Goal: Task Accomplishment & Management: Complete application form

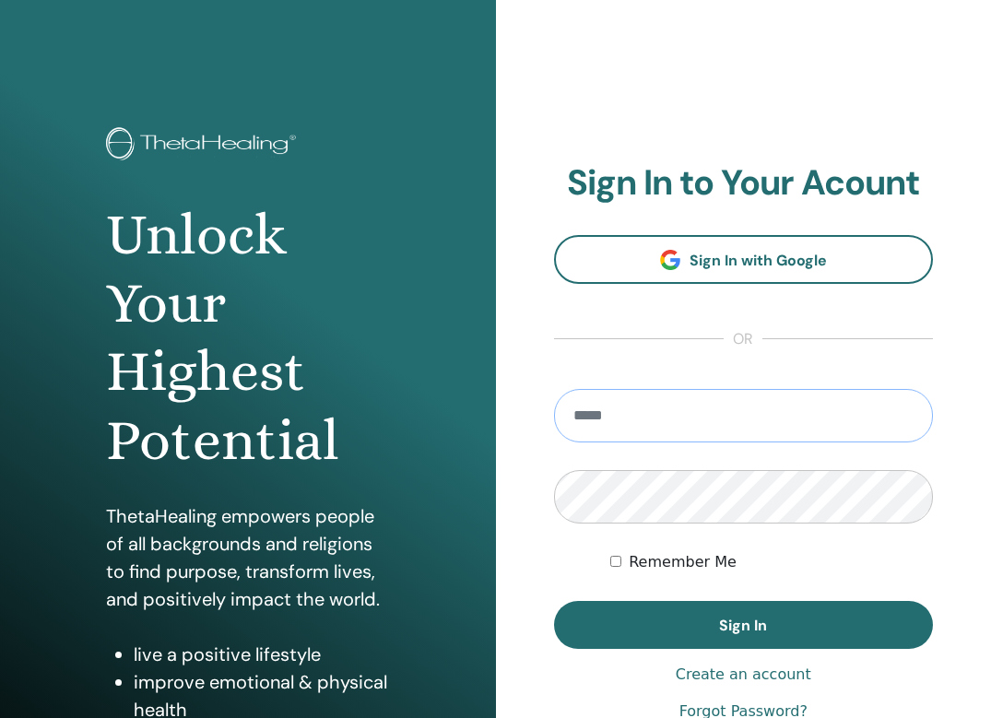
type input "**********"
click at [743, 625] on button "Sign In" at bounding box center [744, 625] width 380 height 48
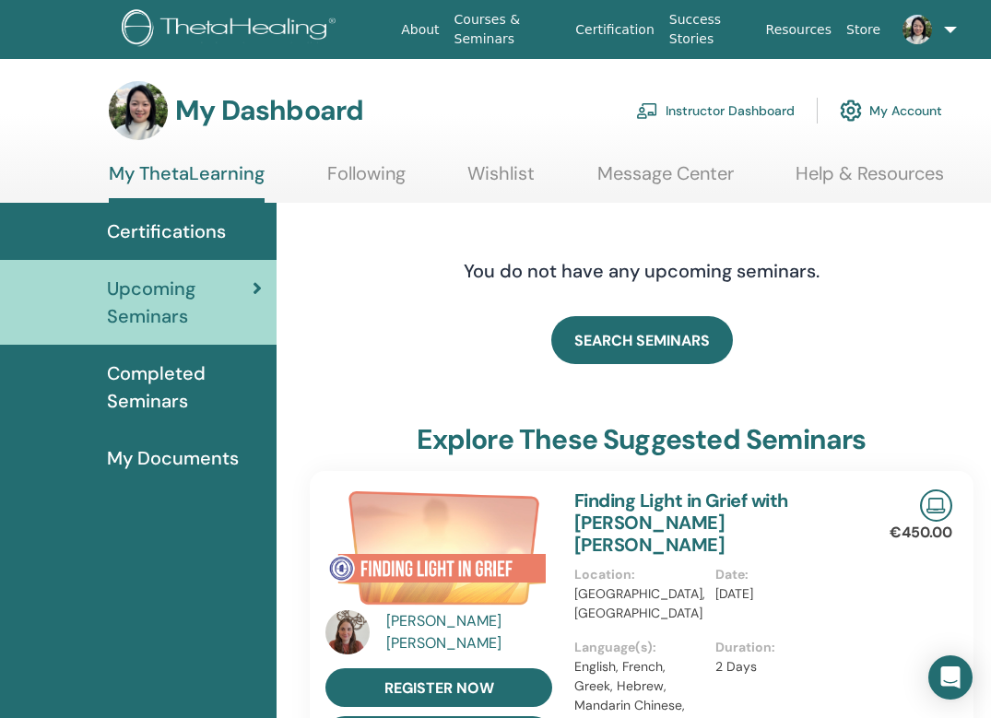
click at [759, 106] on link "Instructor Dashboard" at bounding box center [715, 110] width 158 height 41
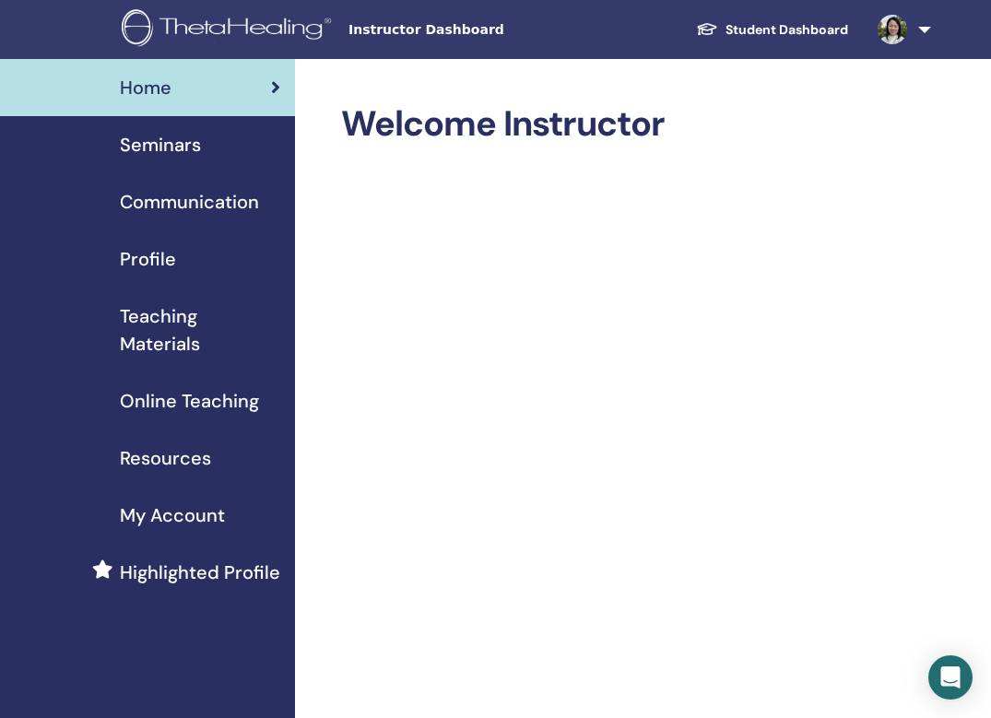
click at [194, 149] on span "Seminars" at bounding box center [160, 145] width 81 height 28
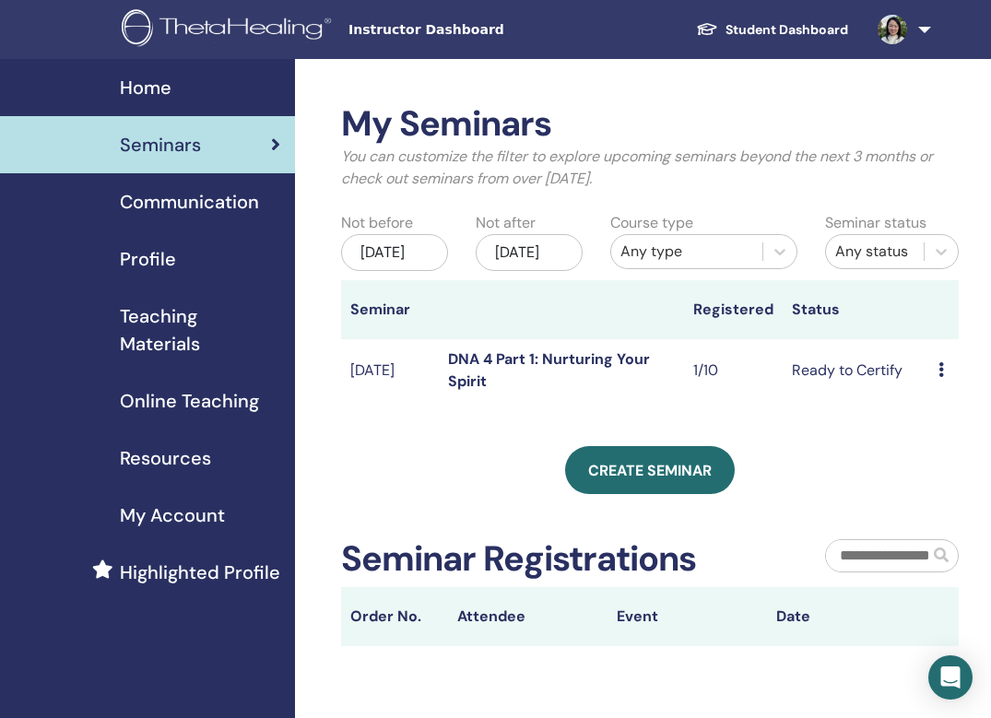
click at [200, 409] on span "Online Teaching" at bounding box center [189, 401] width 139 height 28
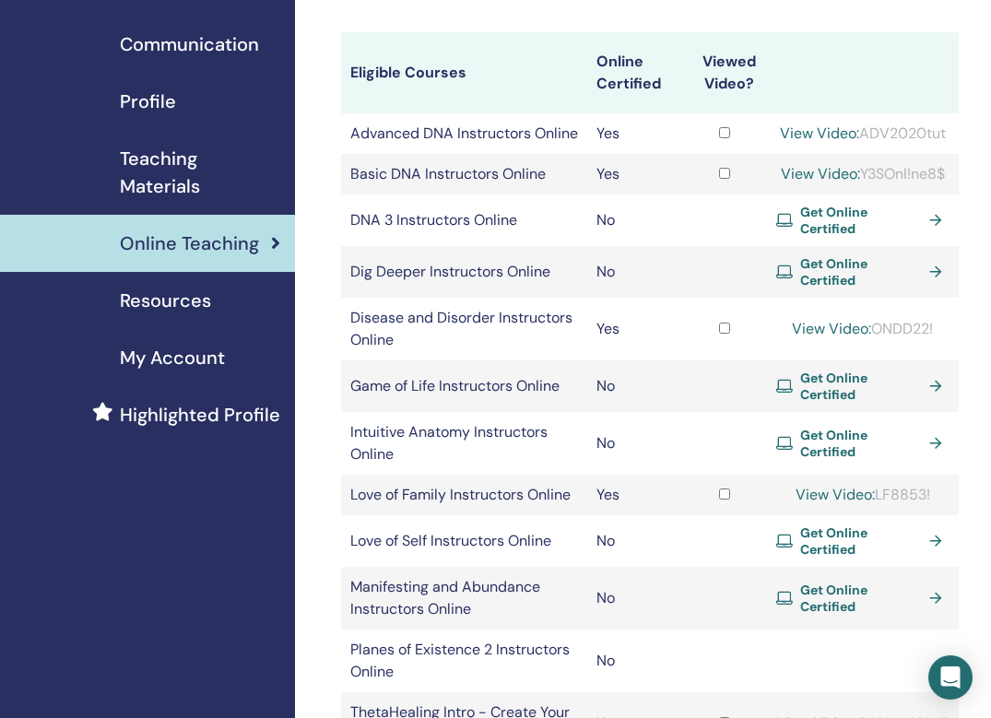
scroll to position [157, 0]
click at [179, 190] on span "Teaching Materials" at bounding box center [200, 173] width 160 height 55
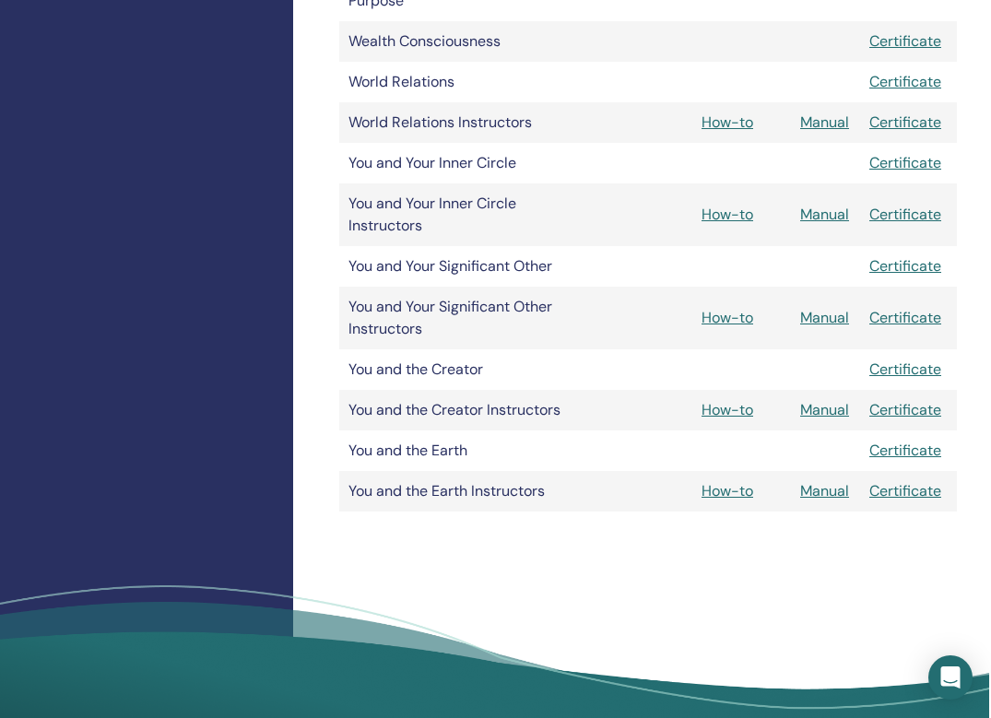
scroll to position [2528, 1]
click at [733, 491] on link "How-to" at bounding box center [728, 490] width 52 height 19
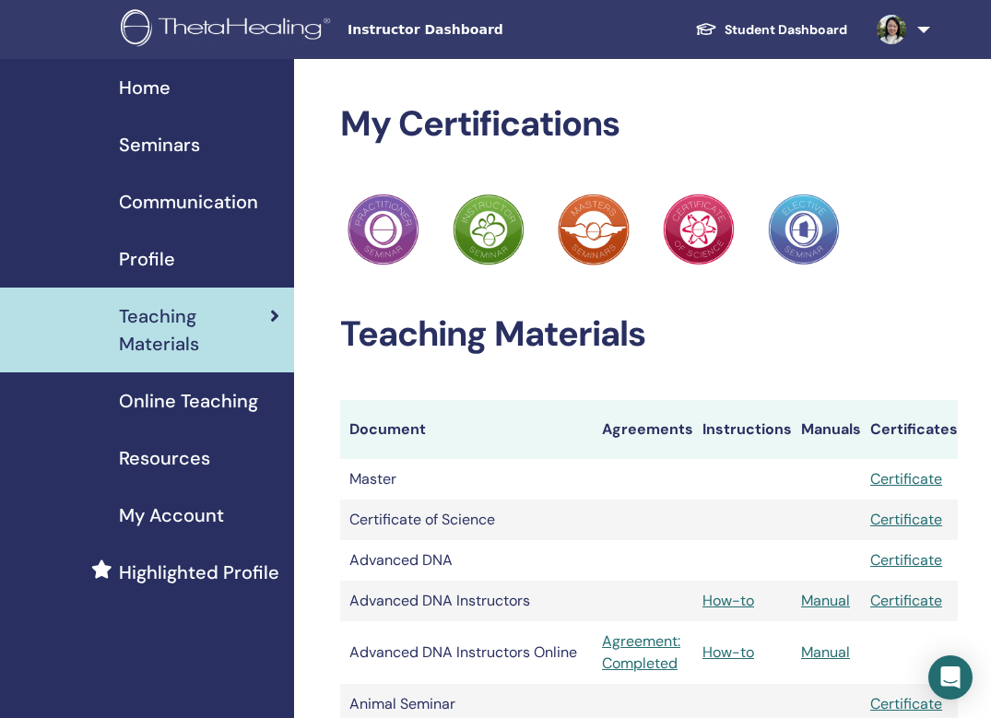
scroll to position [0, 1]
click at [167, 147] on span "Seminars" at bounding box center [159, 145] width 81 height 28
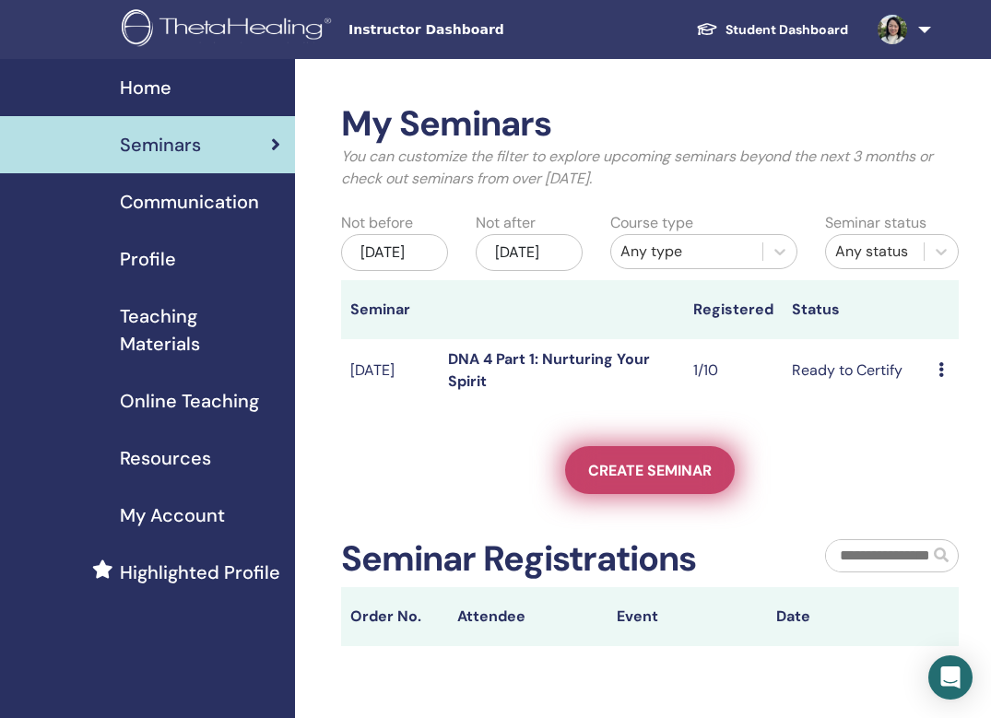
click at [677, 480] on span "Create seminar" at bounding box center [649, 470] width 123 height 19
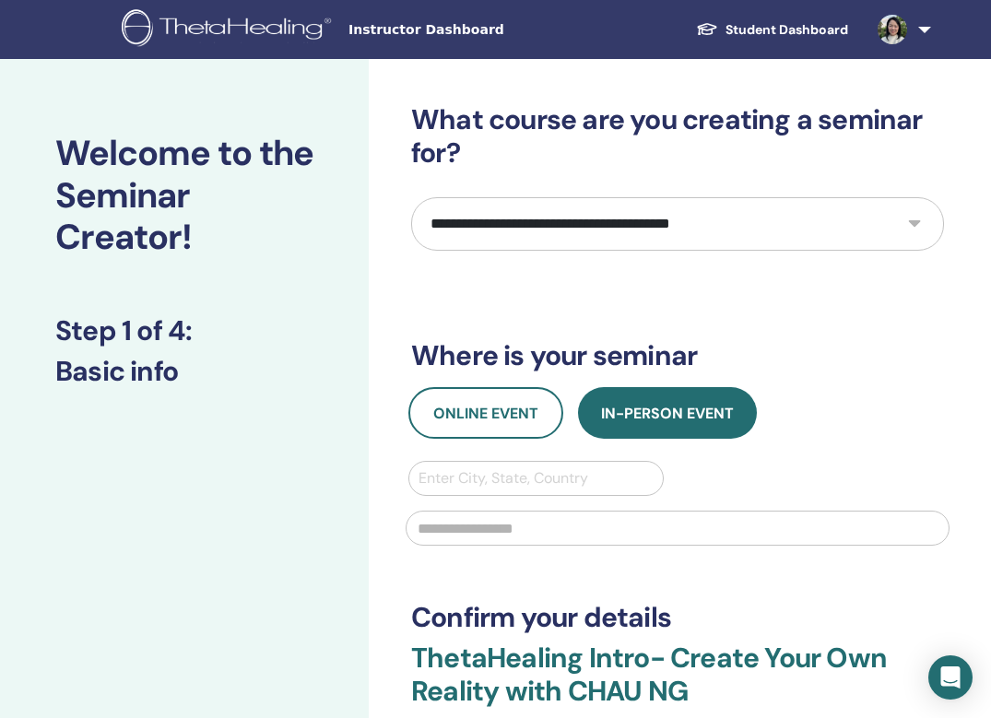
select select "****"
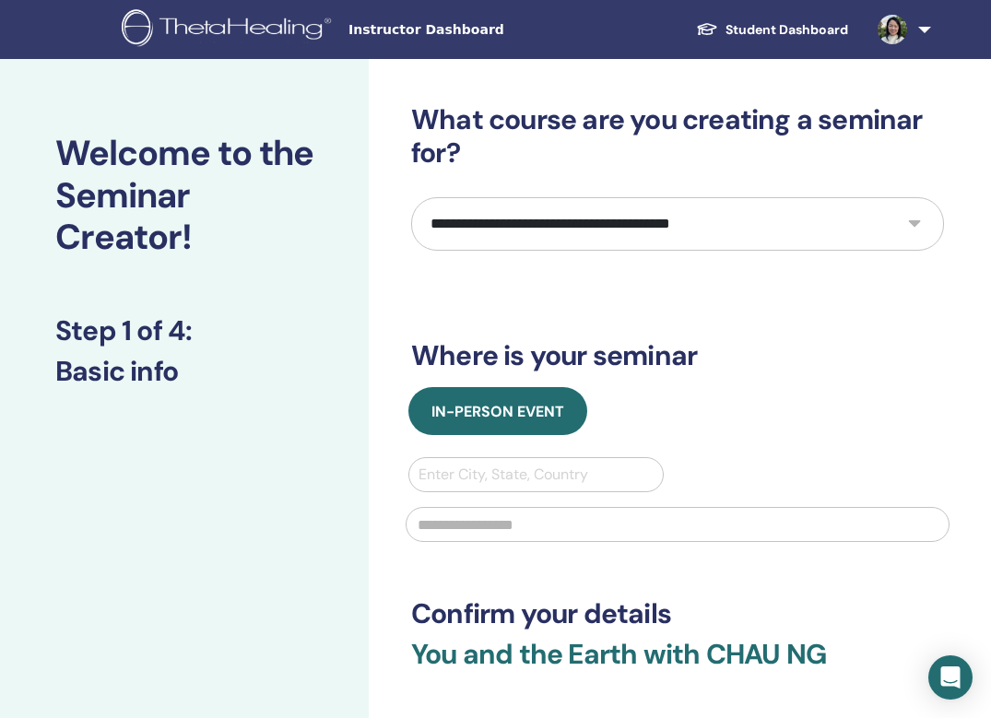
click at [485, 480] on div "Enter City, State, Country" at bounding box center [535, 474] width 235 height 22
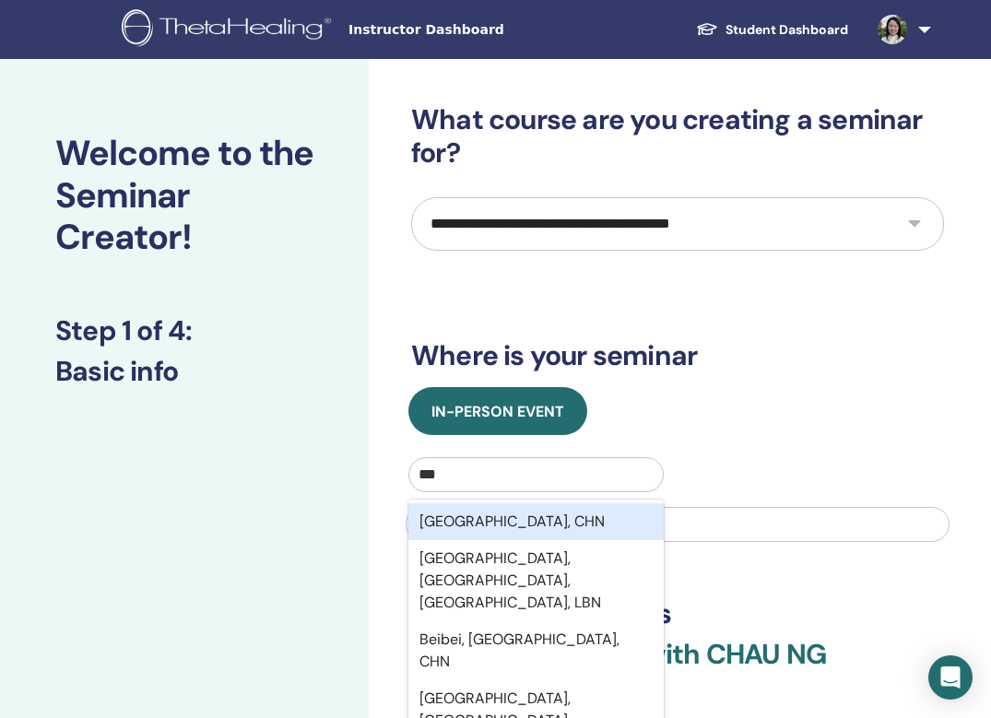
type input "****"
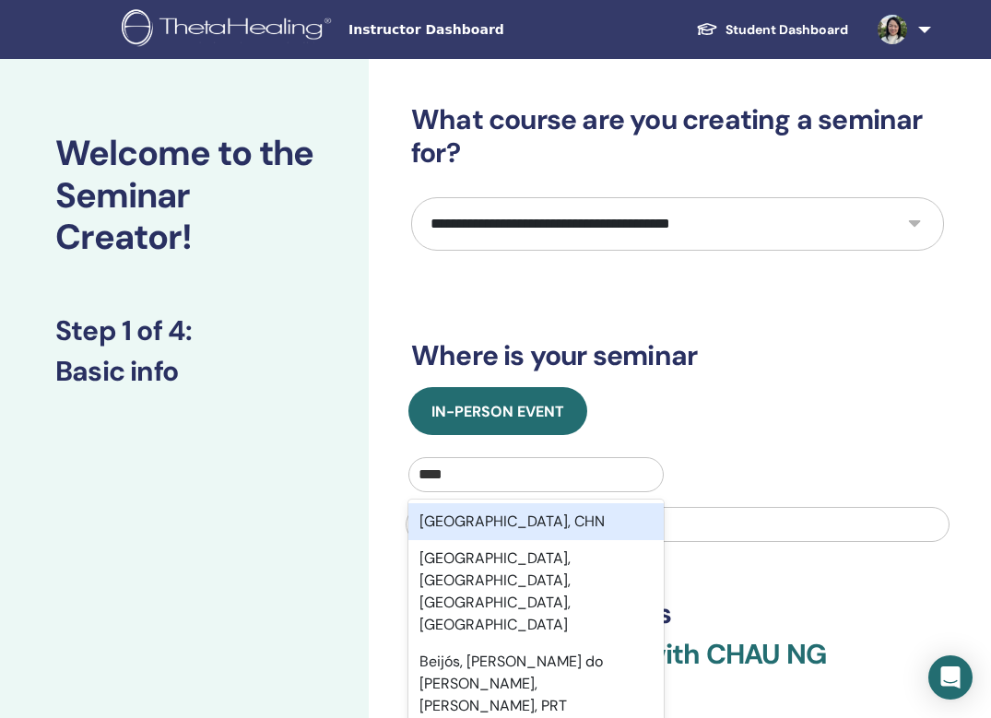
click at [496, 525] on div "Beijing, CHN" at bounding box center [535, 521] width 255 height 37
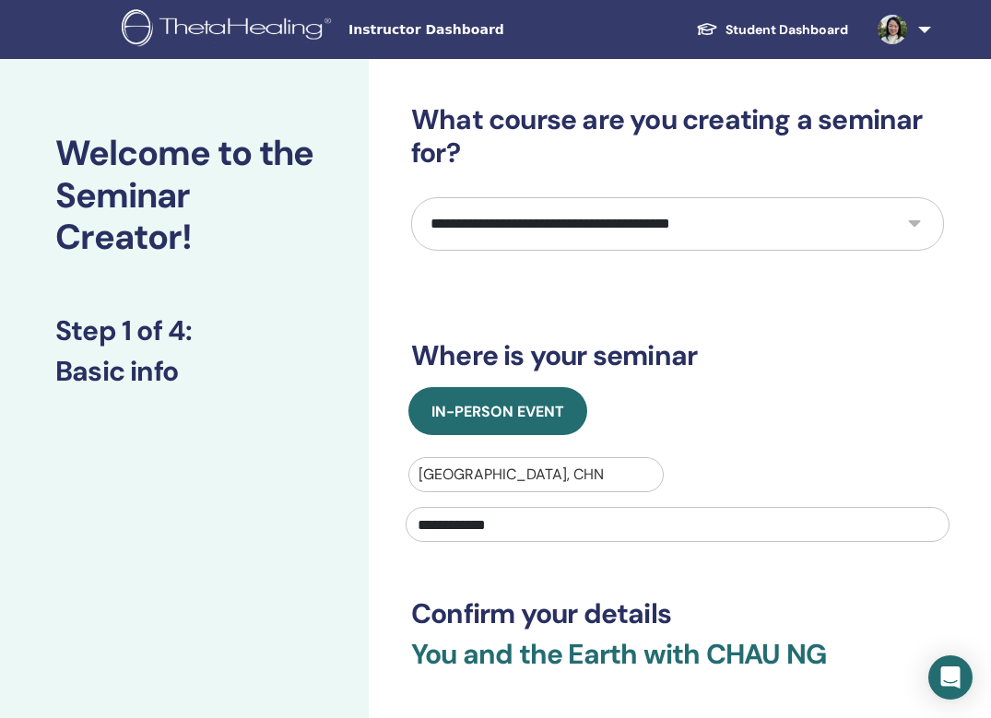
type input "**********"
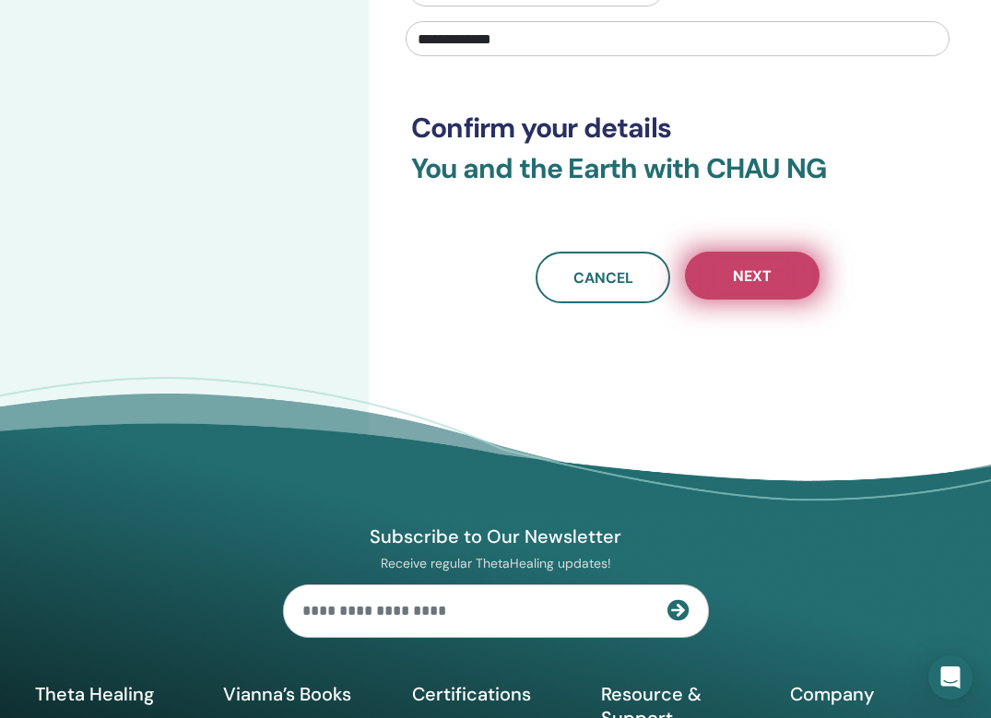
click at [766, 289] on button "Next" at bounding box center [752, 276] width 135 height 48
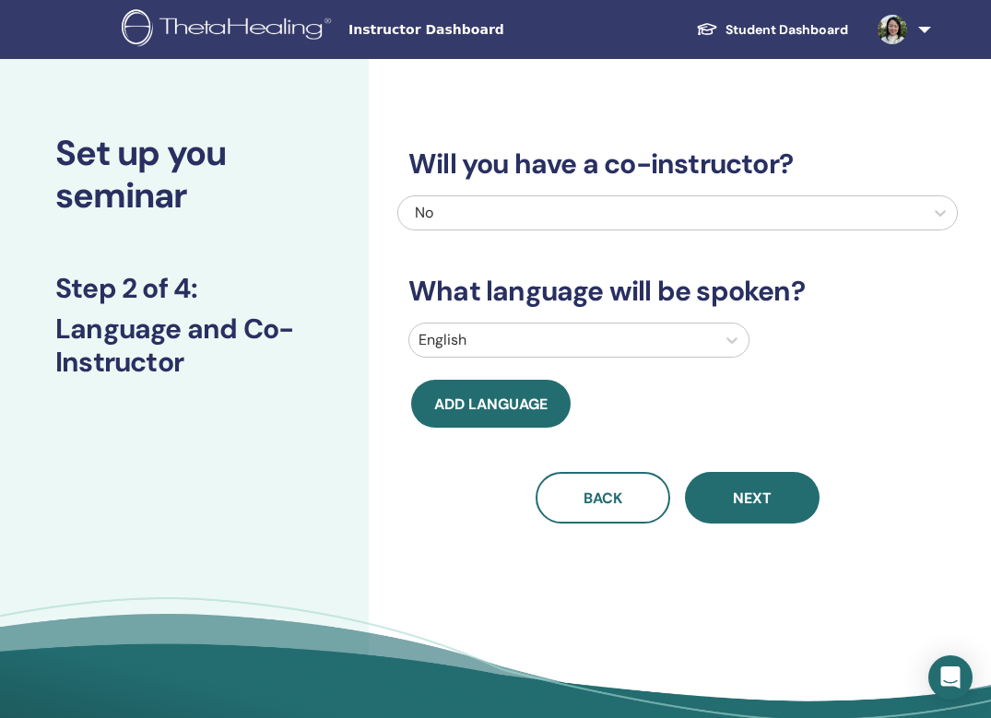
scroll to position [0, 31]
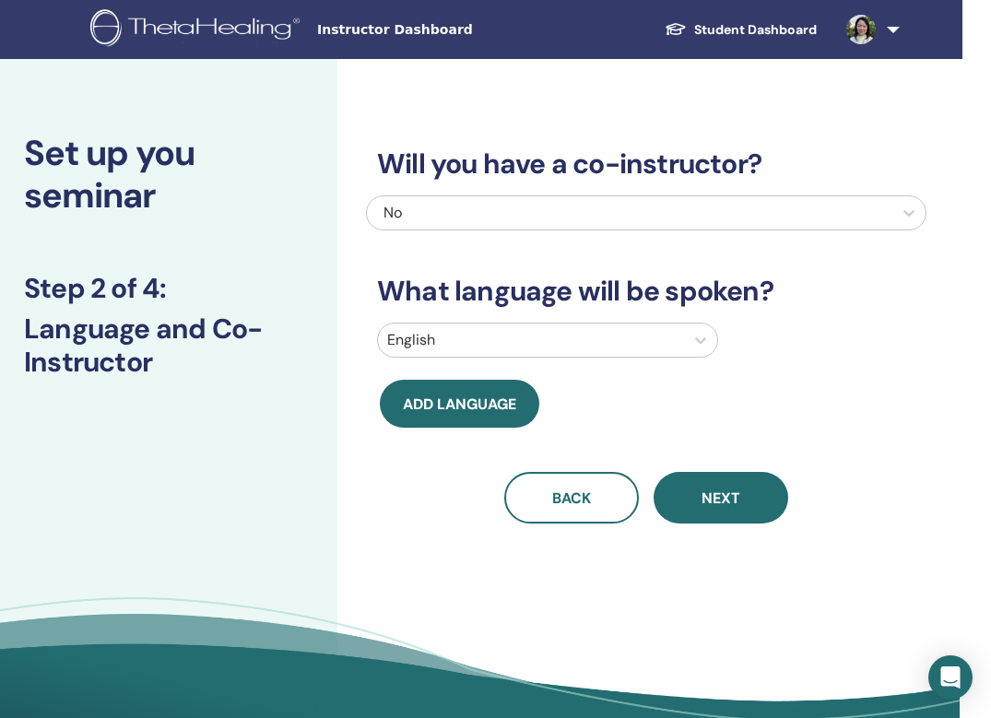
click at [663, 209] on div "No" at bounding box center [590, 213] width 415 height 22
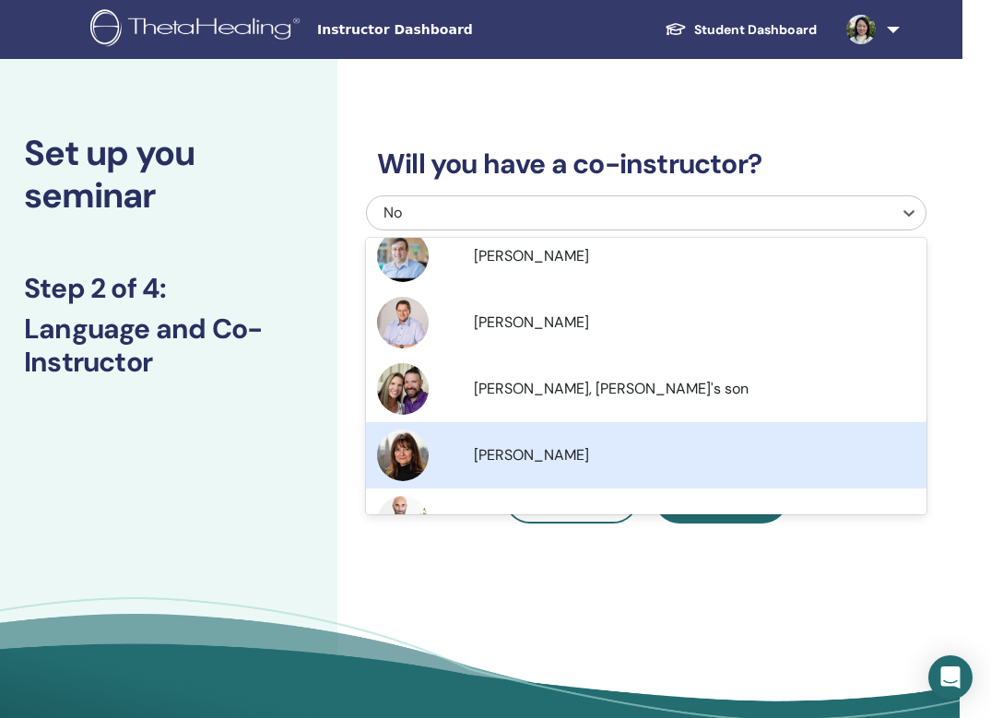
scroll to position [299, 0]
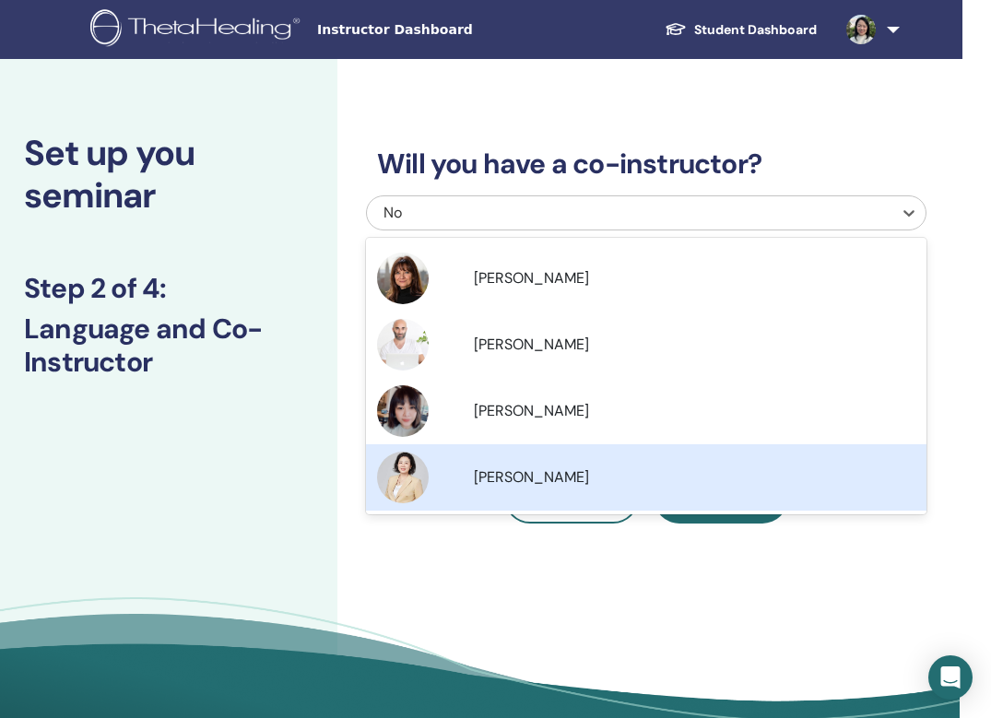
click at [544, 469] on span "NG KWAI CHING" at bounding box center [531, 476] width 115 height 19
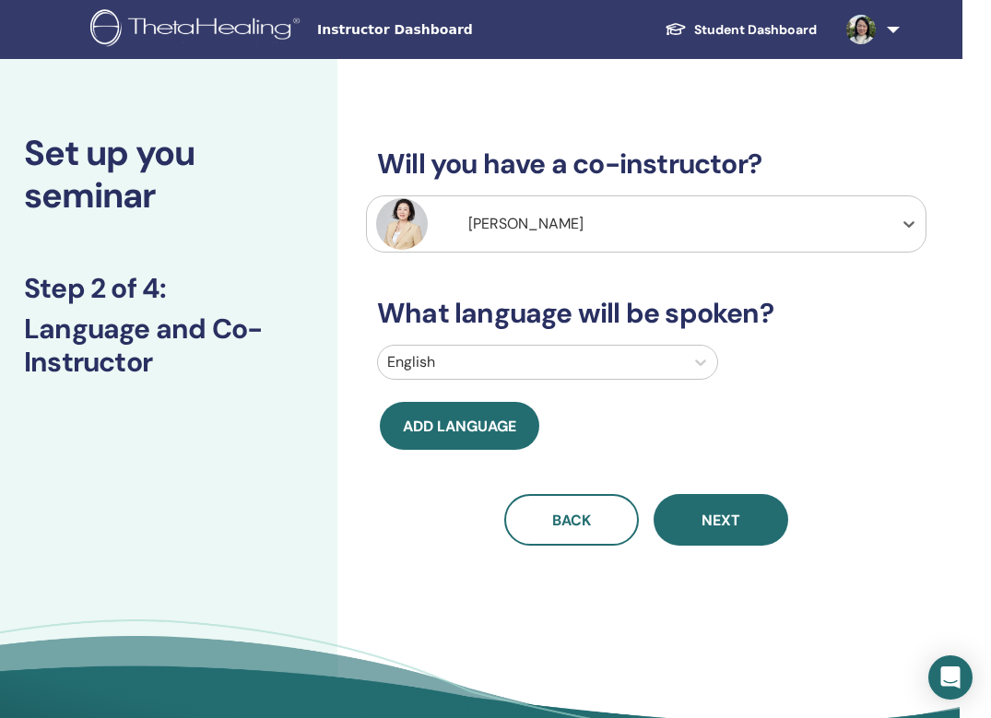
click at [466, 367] on div at bounding box center [530, 362] width 287 height 26
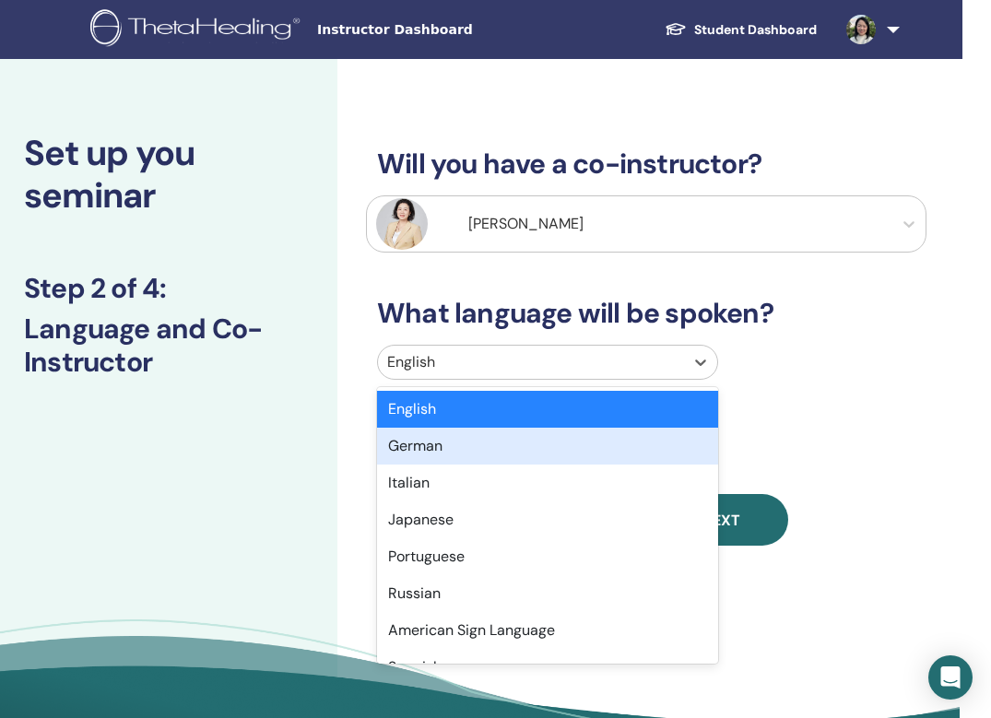
type input "*"
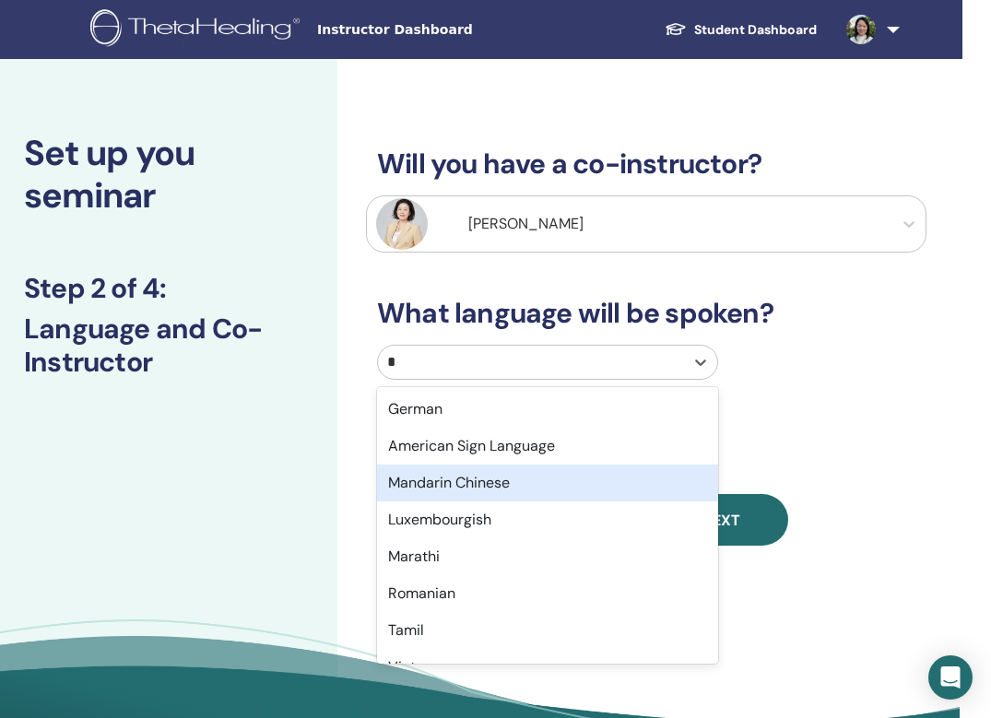
click at [508, 487] on div "Mandarin Chinese" at bounding box center [547, 482] width 341 height 37
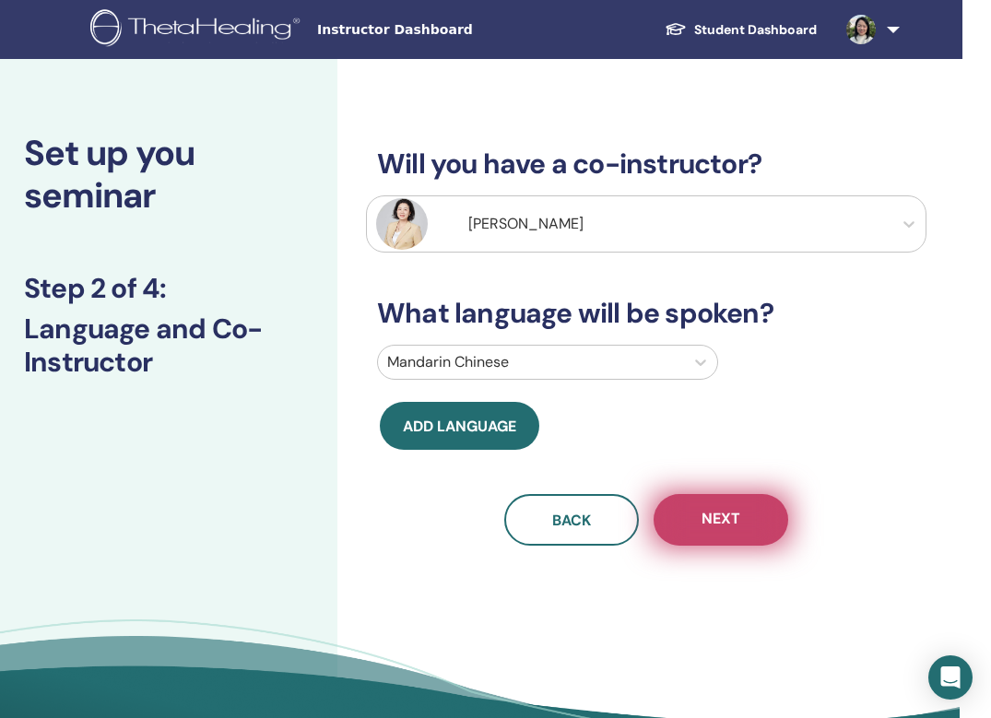
click at [745, 512] on button "Next" at bounding box center [720, 520] width 135 height 52
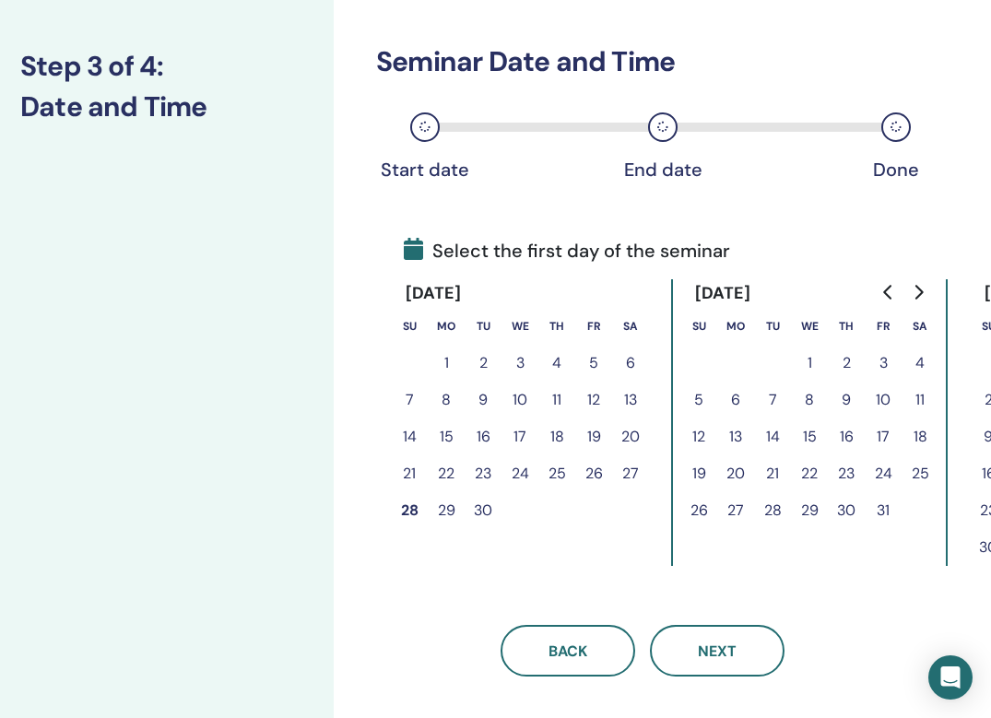
scroll to position [224, 35]
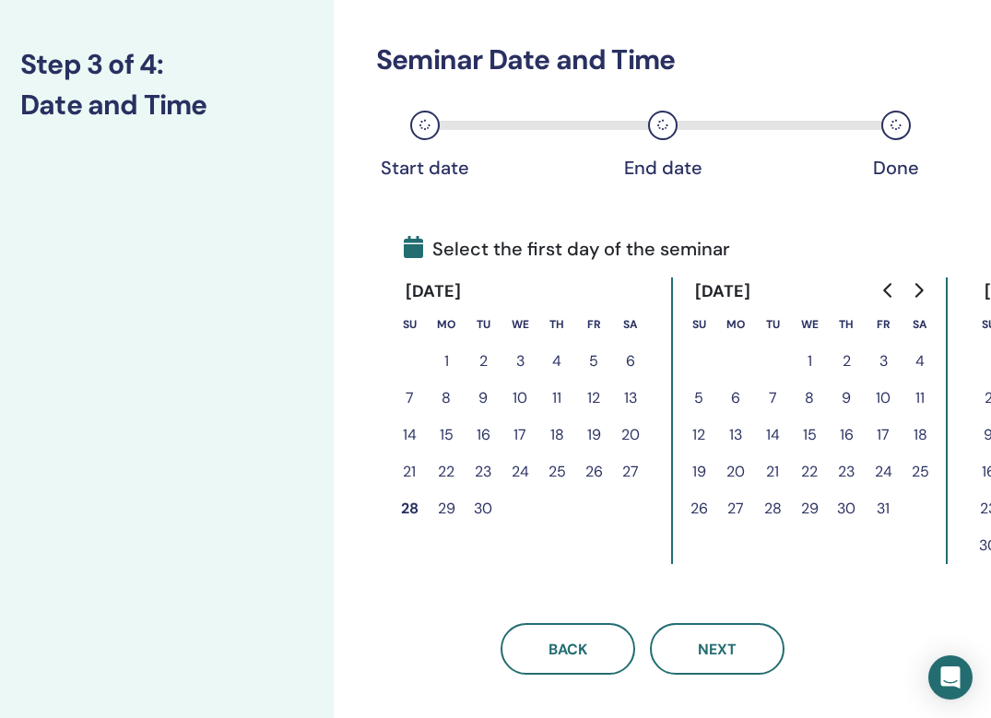
click at [446, 511] on button "29" at bounding box center [446, 508] width 37 height 37
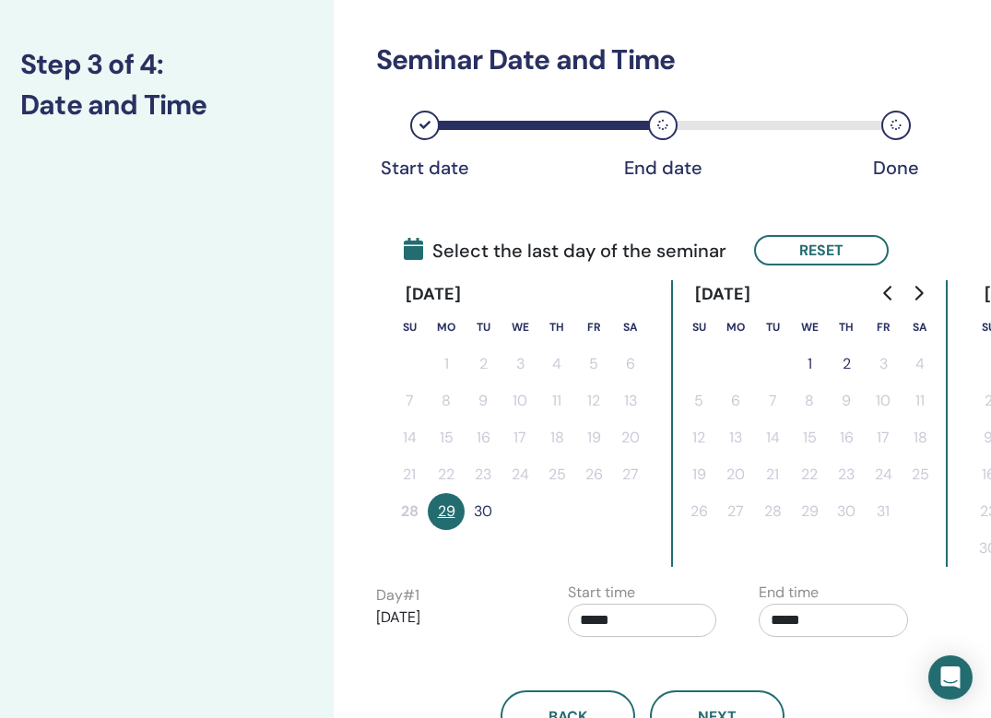
click at [493, 514] on button "30" at bounding box center [482, 511] width 37 height 37
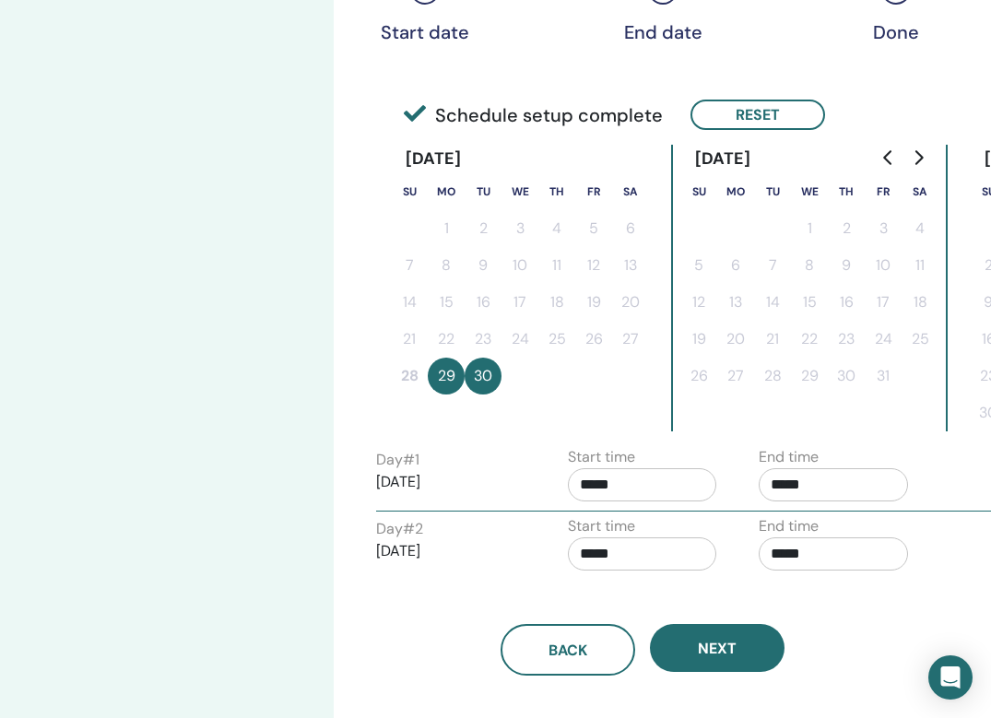
scroll to position [447, 35]
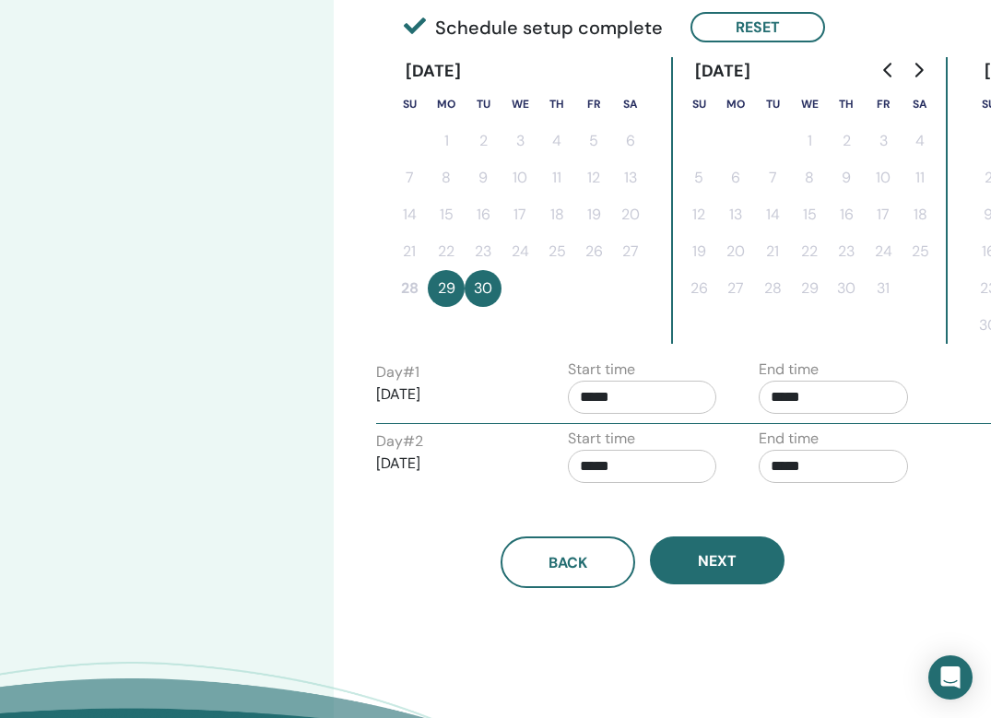
click at [650, 402] on input "*****" at bounding box center [642, 397] width 149 height 33
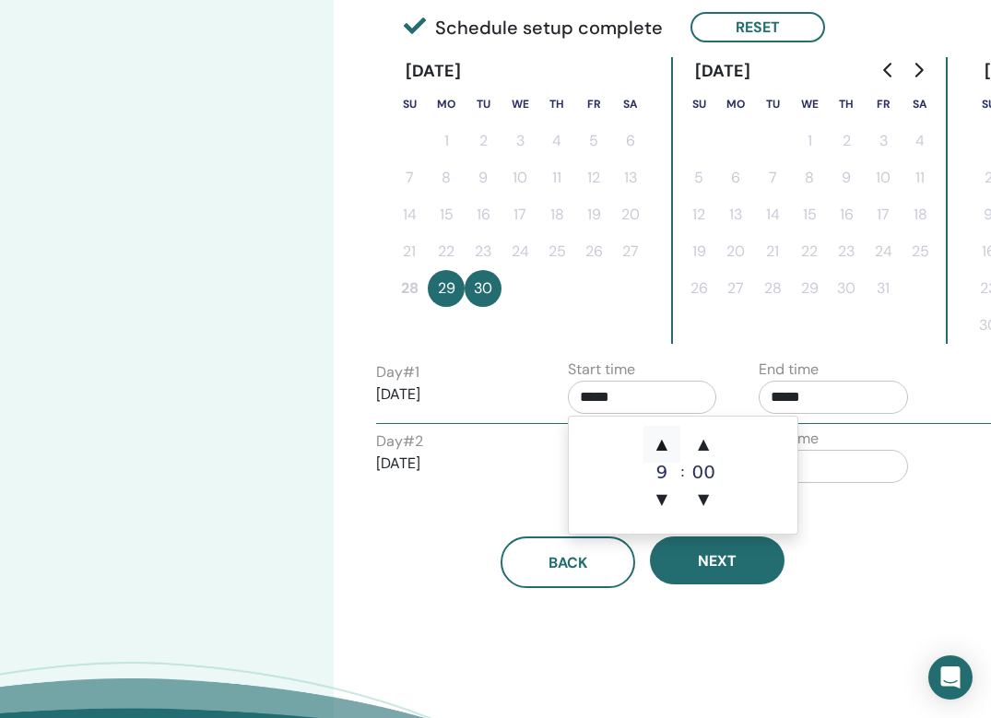
click at [660, 446] on span "▲" at bounding box center [661, 444] width 37 height 37
type input "*****"
click at [887, 404] on input "*****" at bounding box center [832, 397] width 149 height 33
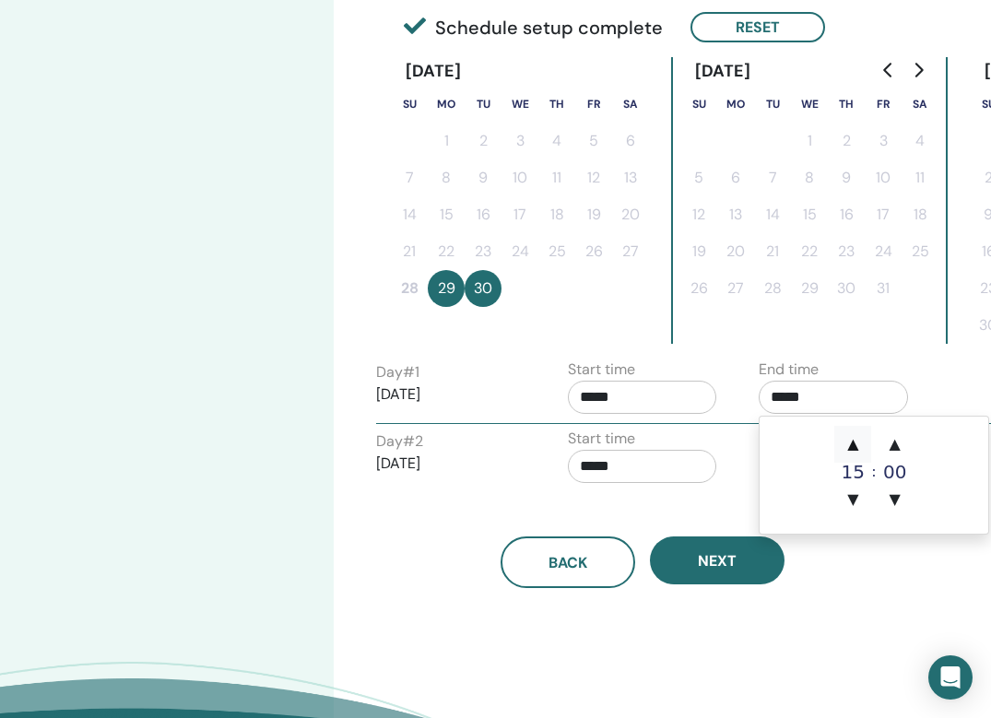
click at [850, 443] on span "▲" at bounding box center [852, 444] width 37 height 37
click at [857, 501] on span "▼" at bounding box center [852, 499] width 37 height 37
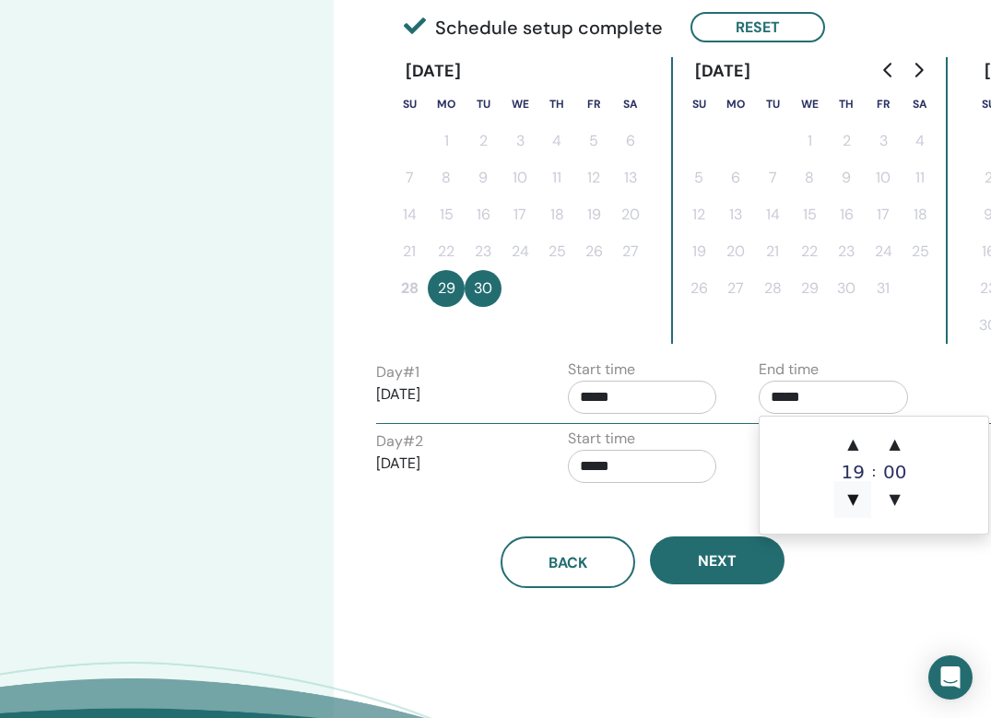
type input "*****"
click at [728, 451] on div "Start time *****" at bounding box center [650, 460] width 192 height 65
click at [593, 479] on input "*****" at bounding box center [642, 466] width 149 height 33
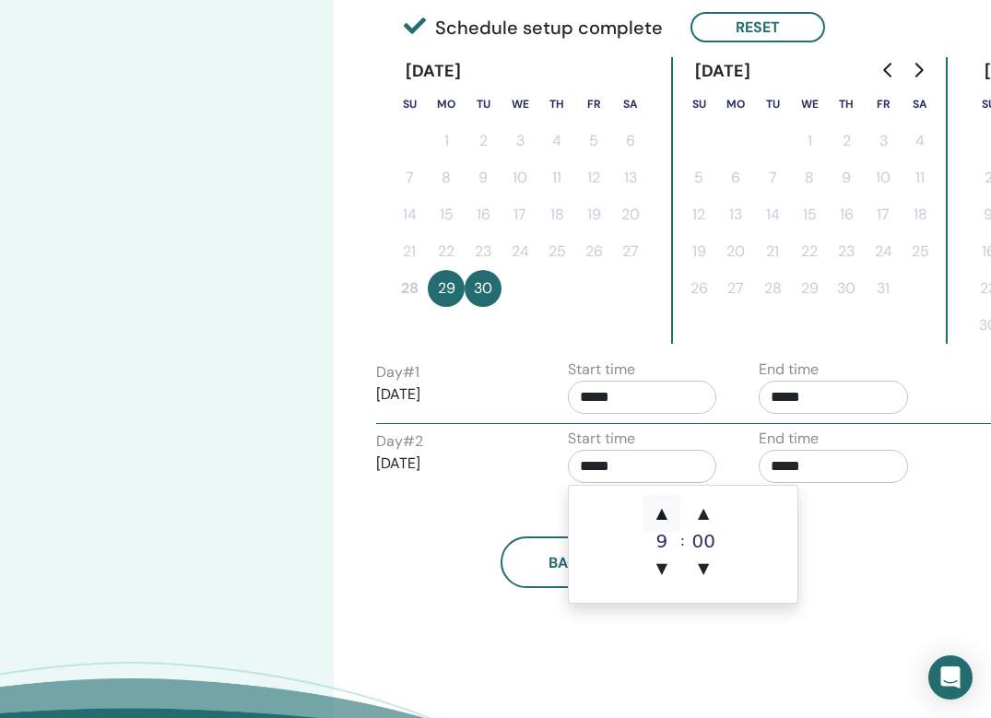
click at [656, 508] on span "▲" at bounding box center [661, 513] width 37 height 37
type input "*****"
click at [789, 475] on input "*****" at bounding box center [832, 466] width 149 height 33
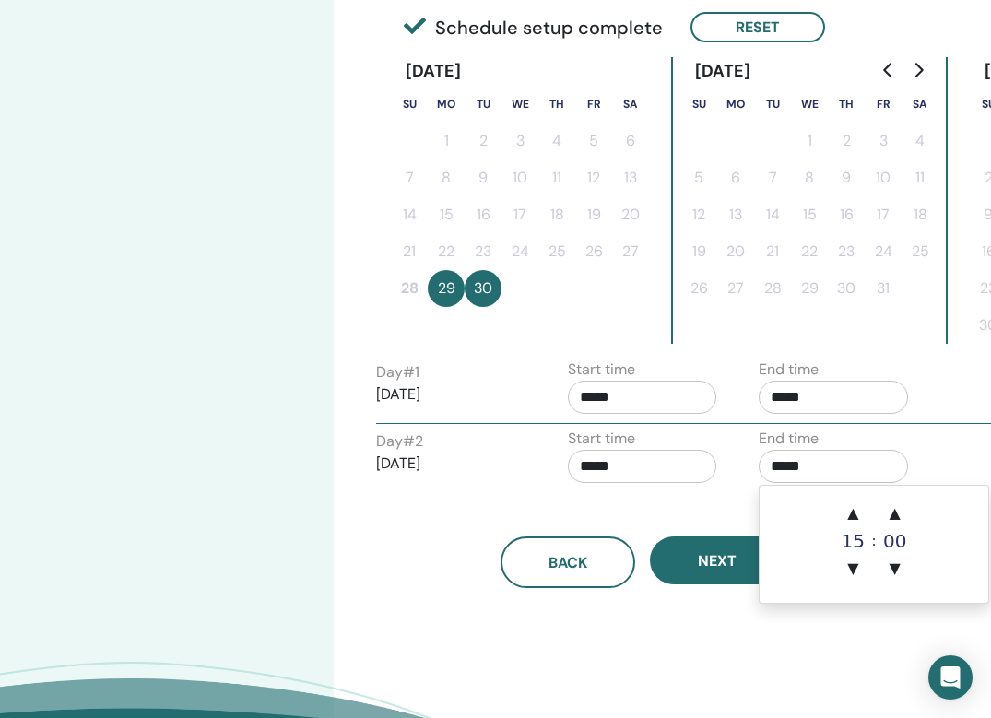
click at [789, 475] on input "*****" at bounding box center [832, 466] width 149 height 33
click at [854, 510] on span "▲" at bounding box center [852, 513] width 37 height 37
type input "*****"
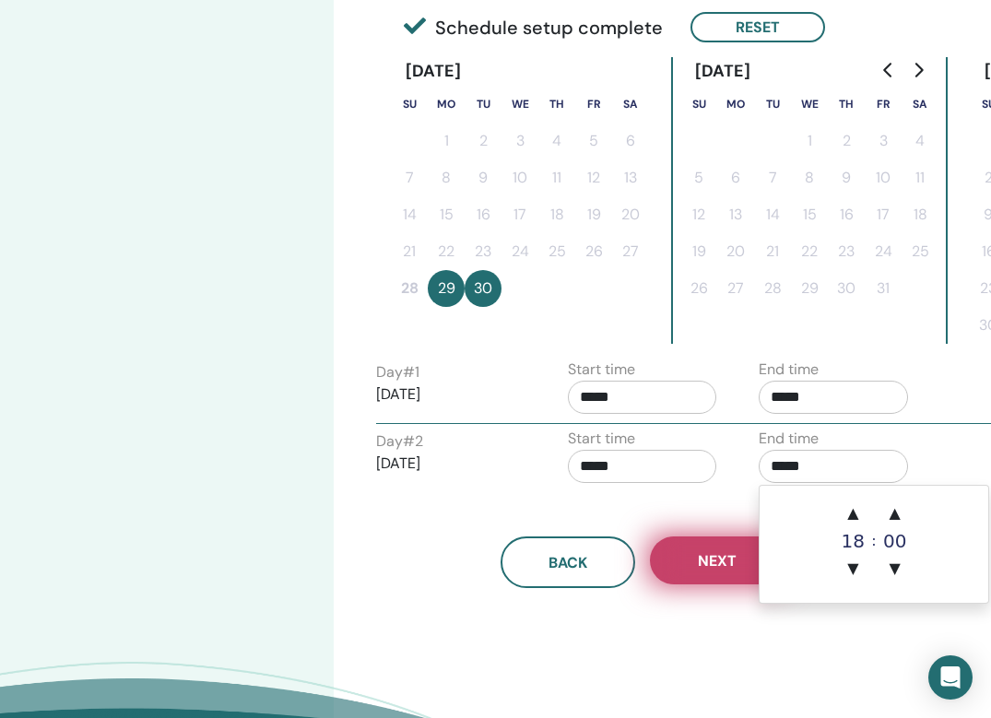
click at [723, 570] on button "Next" at bounding box center [717, 560] width 135 height 48
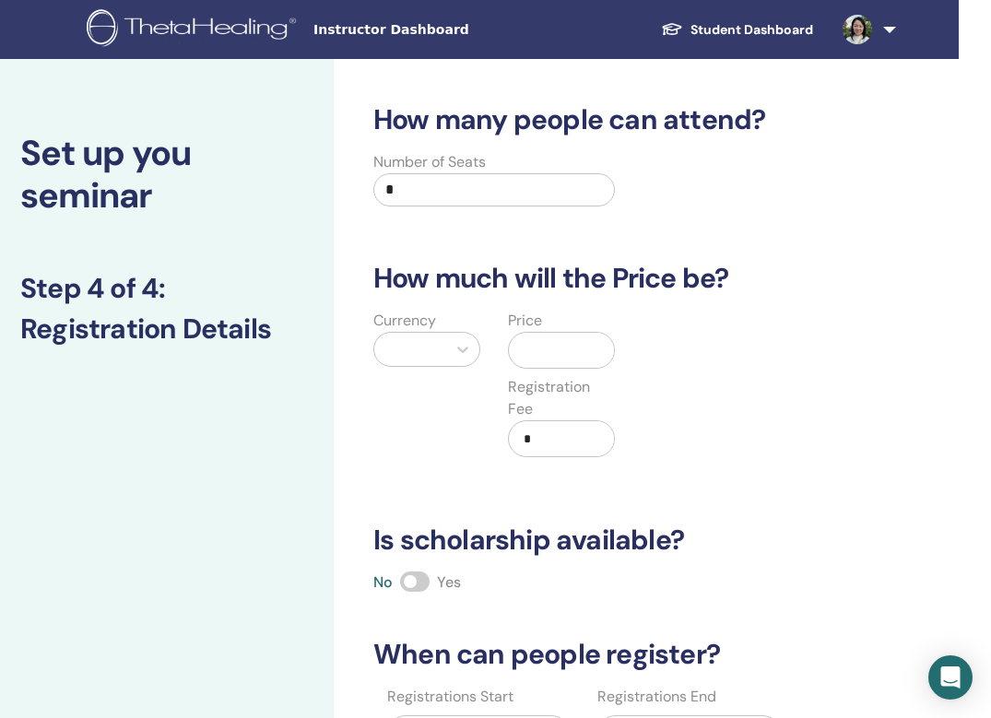
scroll to position [0, 35]
click at [437, 189] on input "*" at bounding box center [493, 189] width 241 height 33
type input "**"
click at [431, 355] on div at bounding box center [409, 349] width 53 height 26
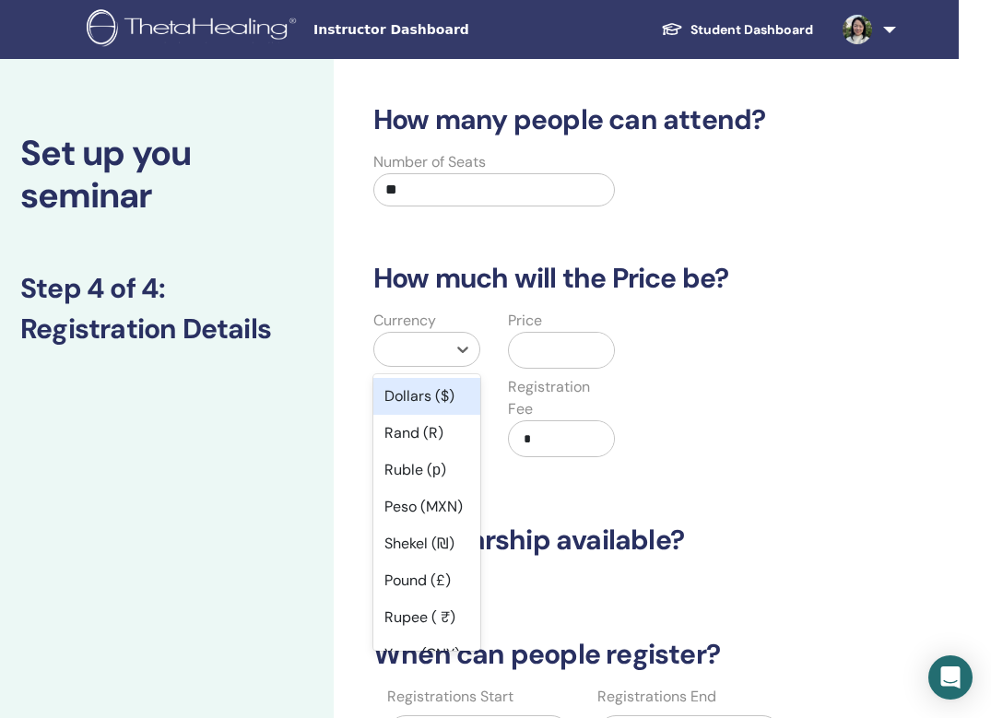
click at [418, 401] on div "Dollars ($)" at bounding box center [426, 396] width 107 height 37
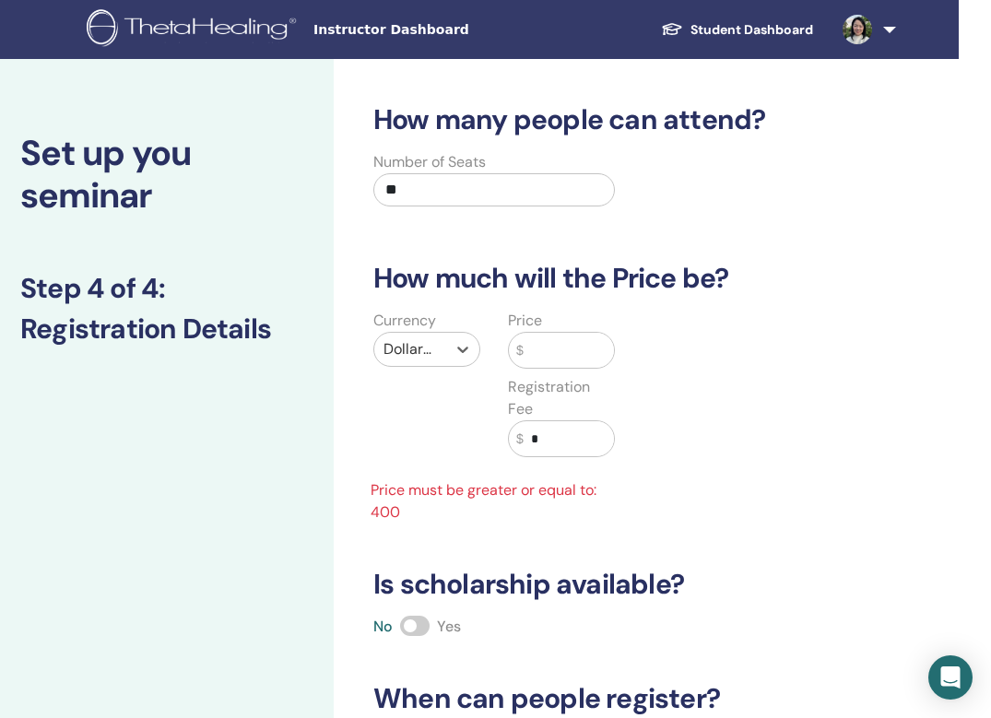
click at [545, 348] on input "text" at bounding box center [568, 350] width 90 height 35
type input "*"
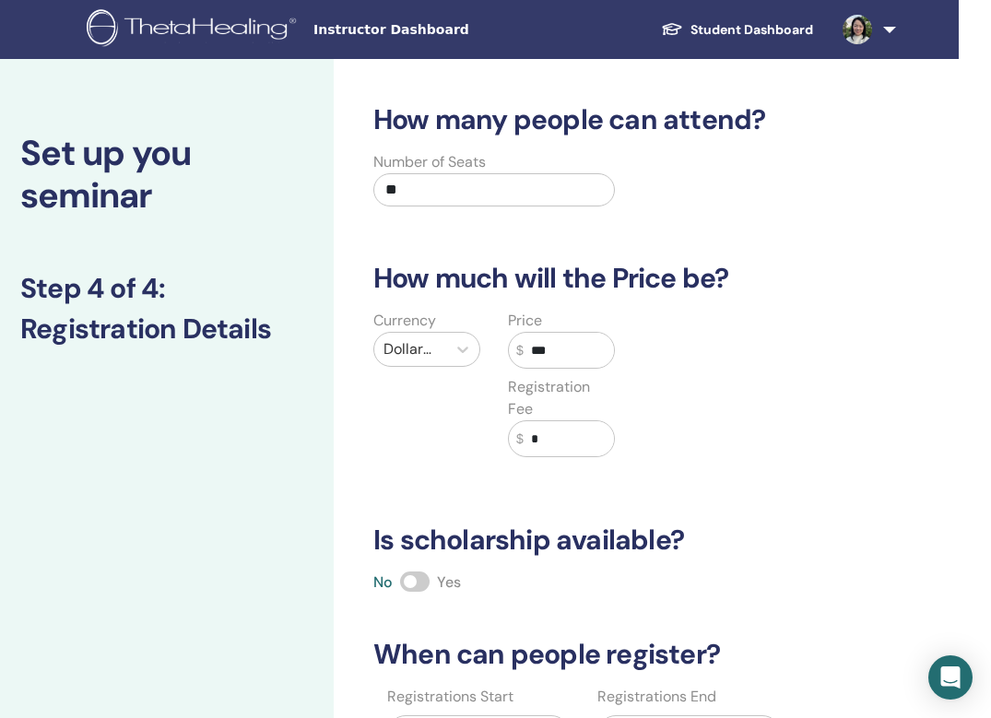
type input "***"
click at [567, 439] on input "*" at bounding box center [568, 438] width 90 height 35
type input "***"
click at [581, 477] on div "Price $ *** Registration Fee $ ***" at bounding box center [561, 395] width 135 height 170
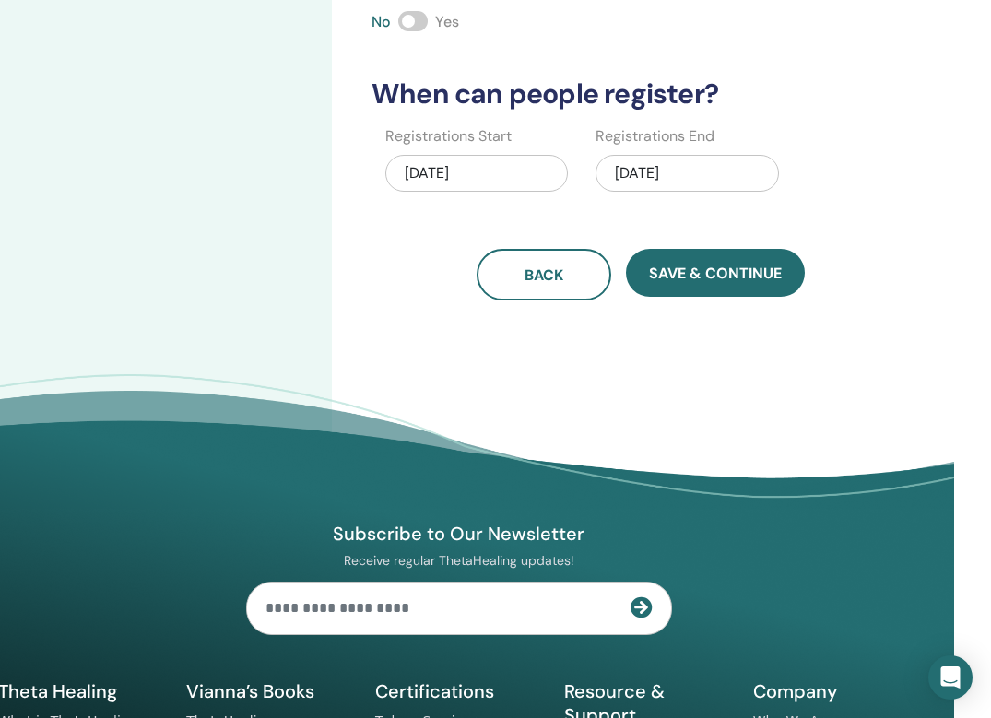
scroll to position [623, 37]
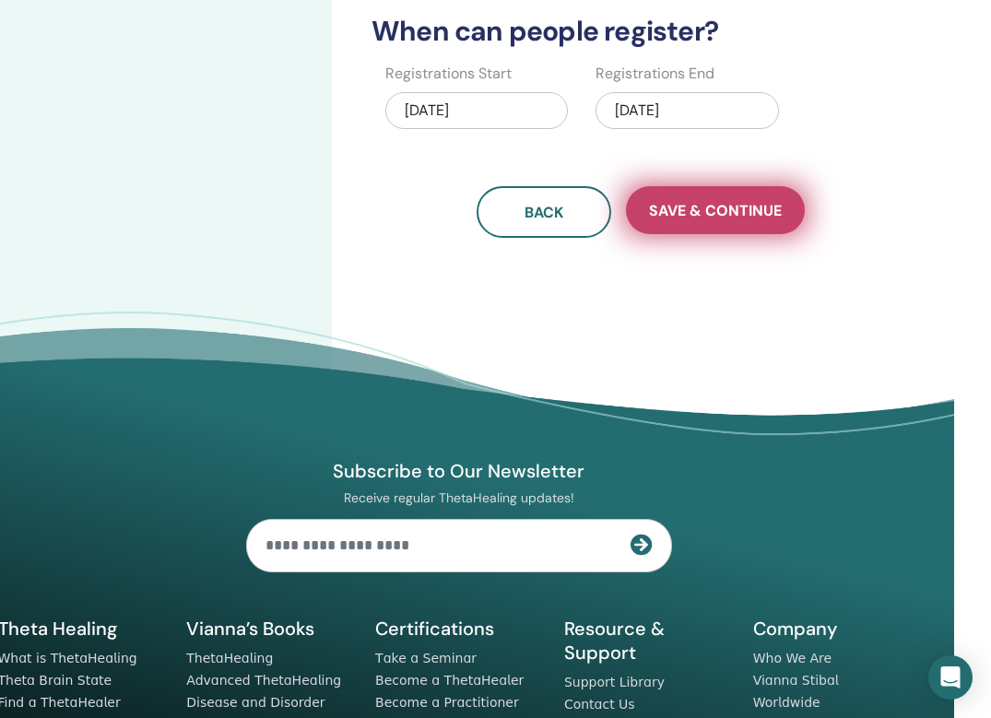
click at [742, 215] on span "Save & Continue" at bounding box center [715, 210] width 133 height 19
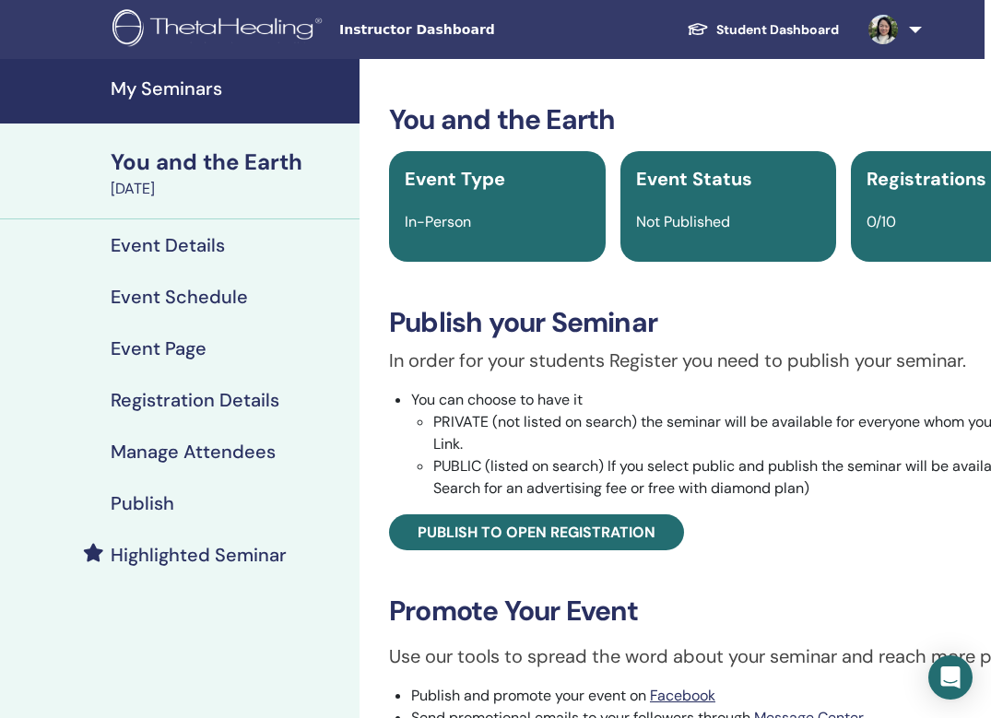
scroll to position [0, 9]
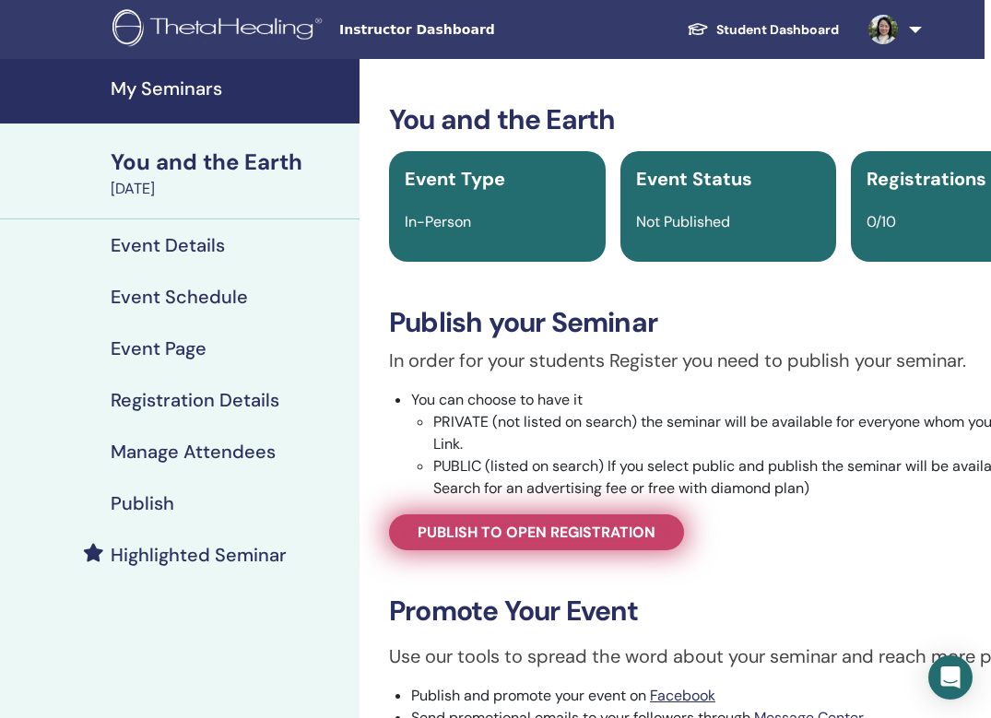
click at [588, 527] on span "Publish to open registration" at bounding box center [536, 531] width 238 height 19
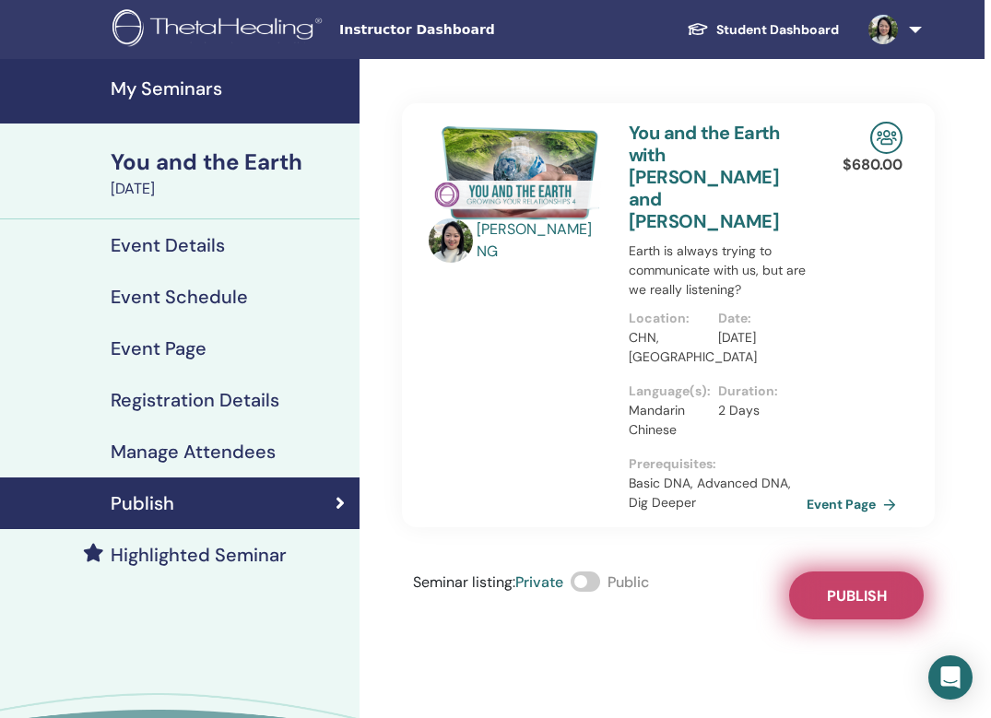
click at [872, 586] on span "Publish" at bounding box center [857, 595] width 60 height 19
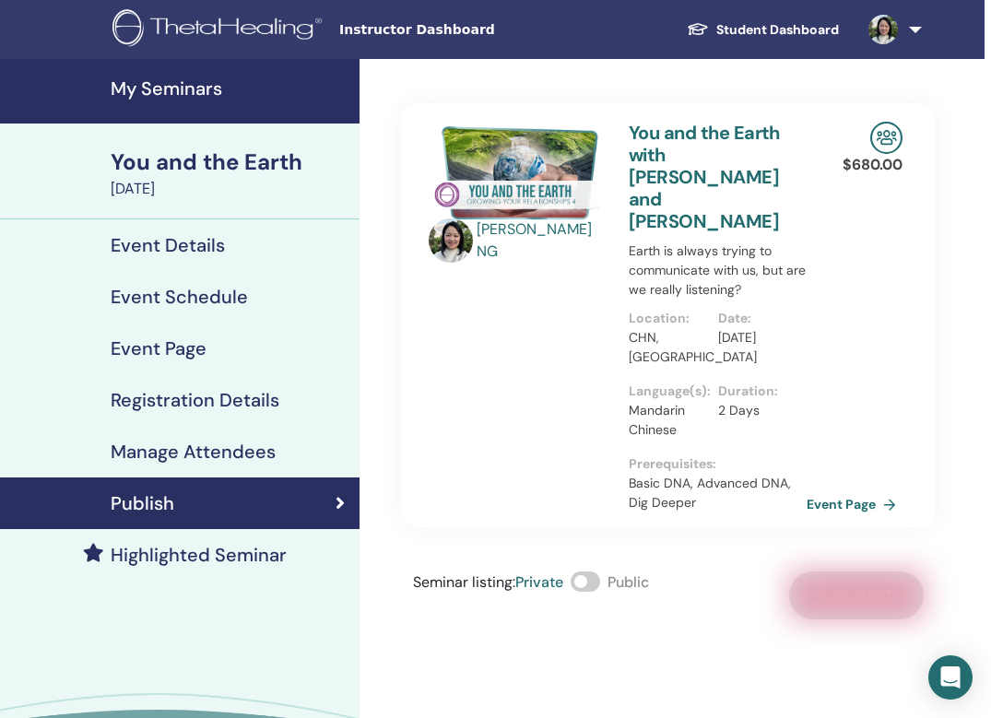
scroll to position [0, 9]
click at [194, 249] on h4 "Event Details" at bounding box center [168, 245] width 114 height 22
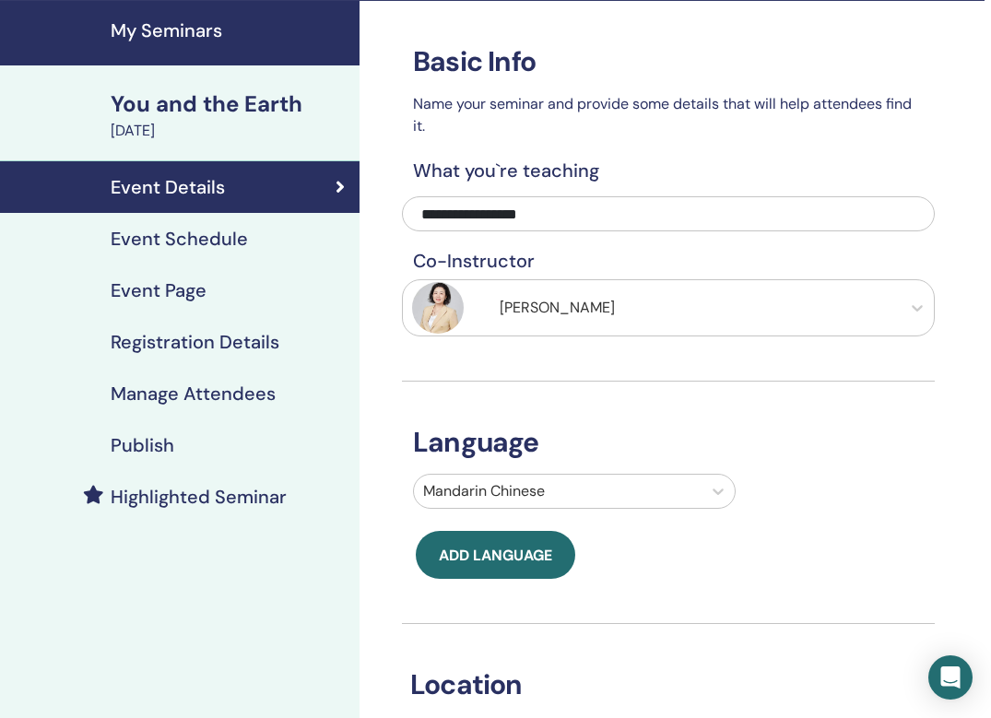
scroll to position [39, 9]
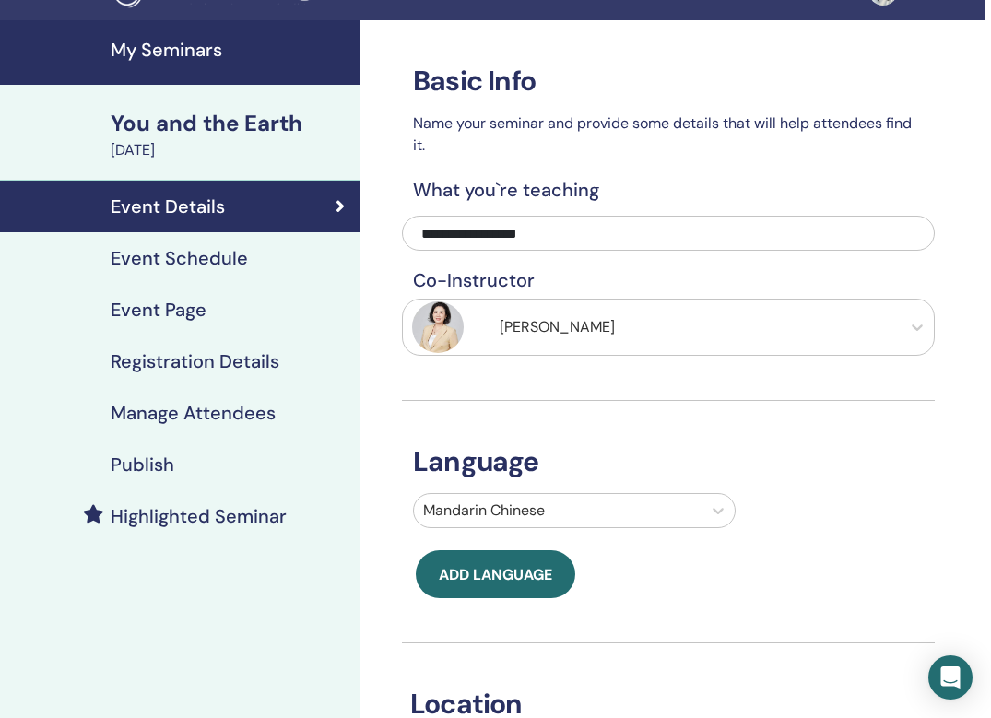
click at [190, 133] on div "You and the Earth" at bounding box center [230, 123] width 238 height 31
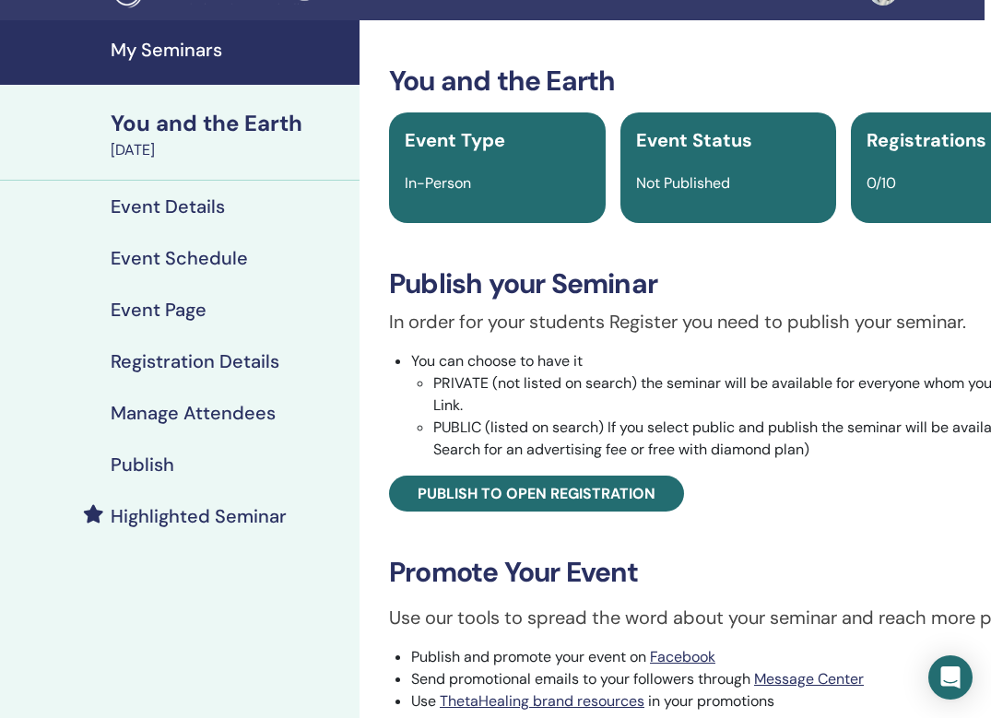
click at [222, 361] on h4 "Registration Details" at bounding box center [195, 361] width 169 height 22
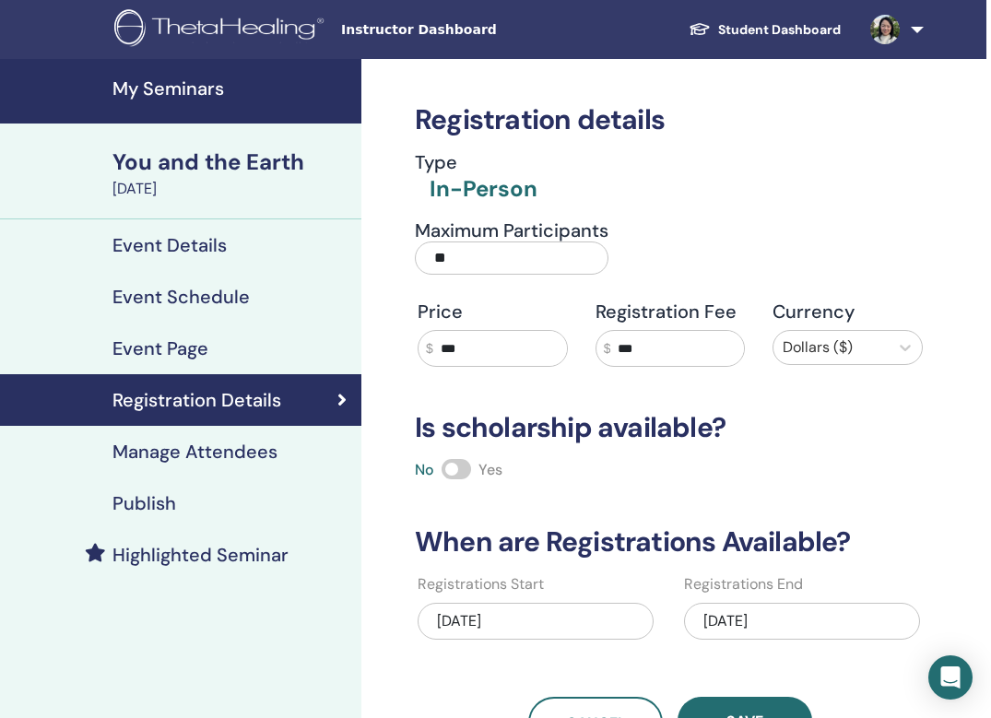
scroll to position [0, 7]
click at [157, 358] on h4 "Event Page" at bounding box center [160, 348] width 96 height 22
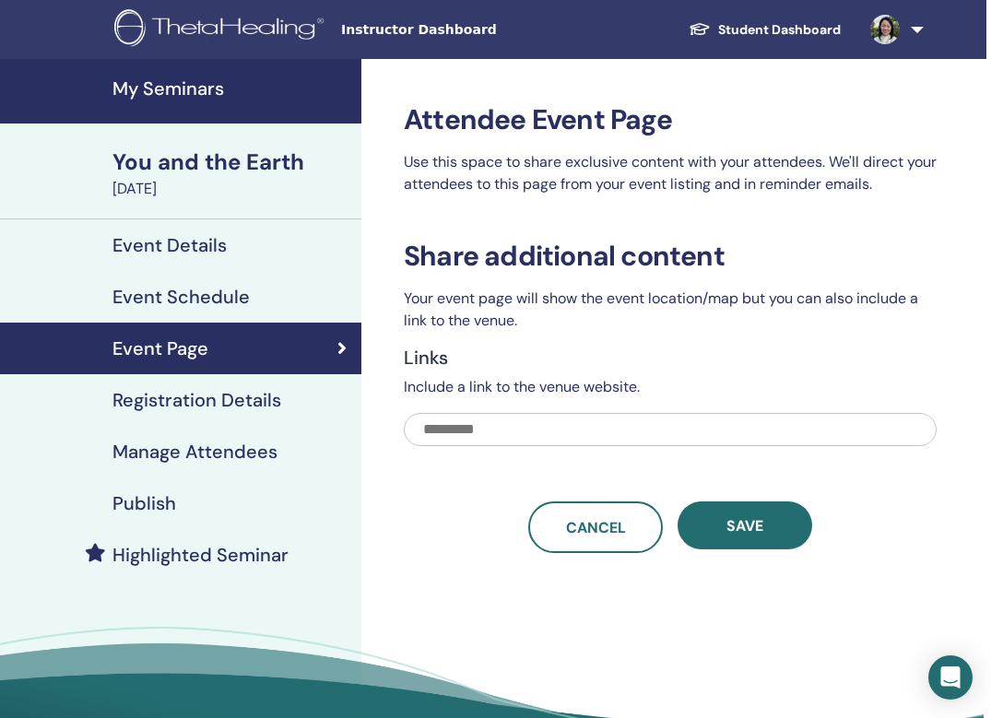
click at [171, 311] on link "Event Schedule" at bounding box center [177, 297] width 369 height 52
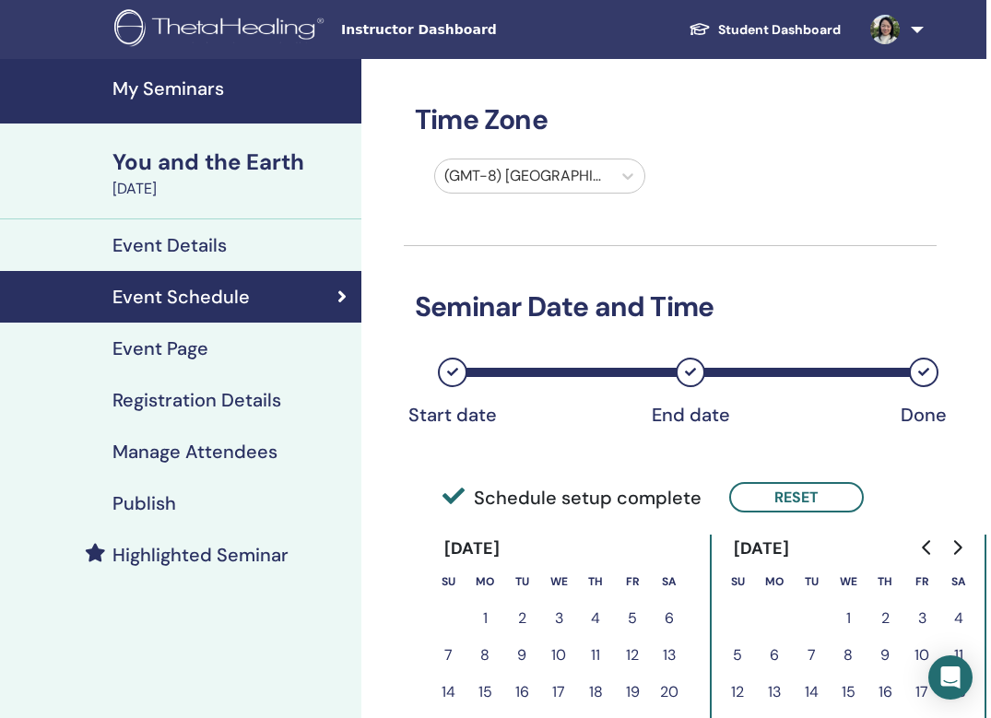
click at [187, 95] on h4 "My Seminars" at bounding box center [231, 88] width 238 height 22
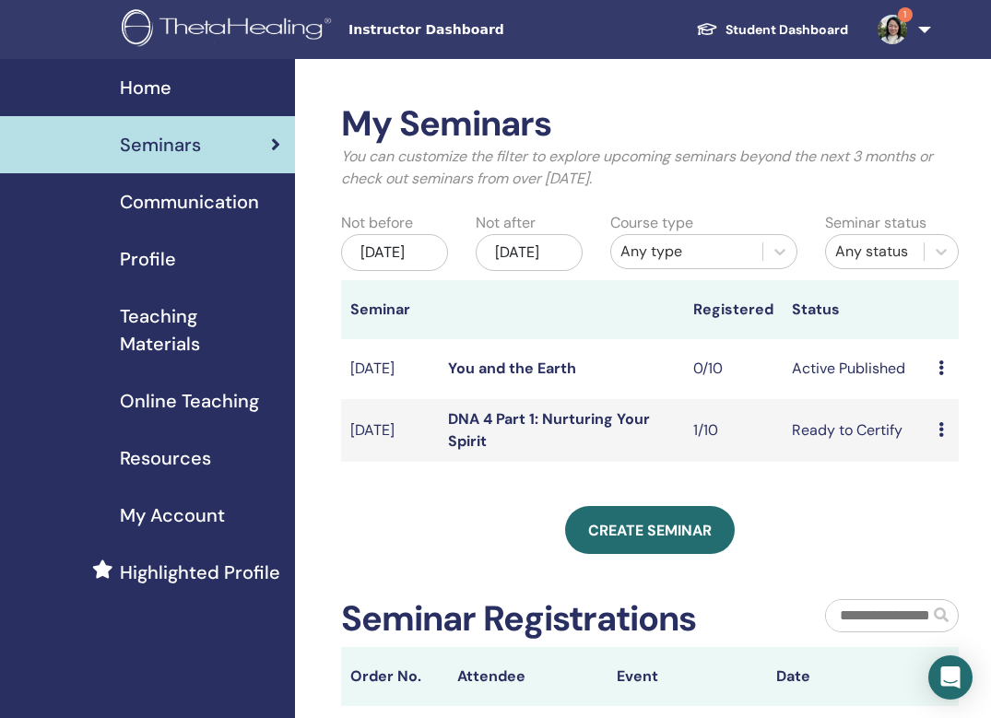
click at [506, 433] on link "DNA 4 Part 1: Nurturing Your Spirit" at bounding box center [549, 429] width 202 height 41
click at [425, 389] on td "[DATE]" at bounding box center [390, 369] width 98 height 60
click at [469, 377] on link "You and the Earth" at bounding box center [512, 367] width 128 height 19
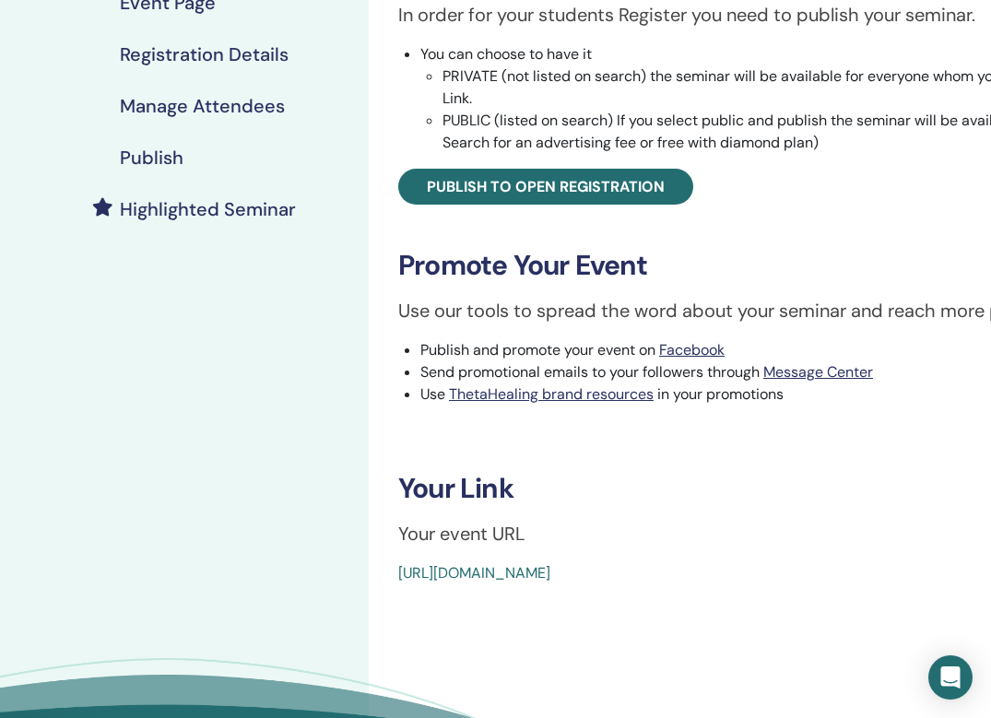
scroll to position [346, 0]
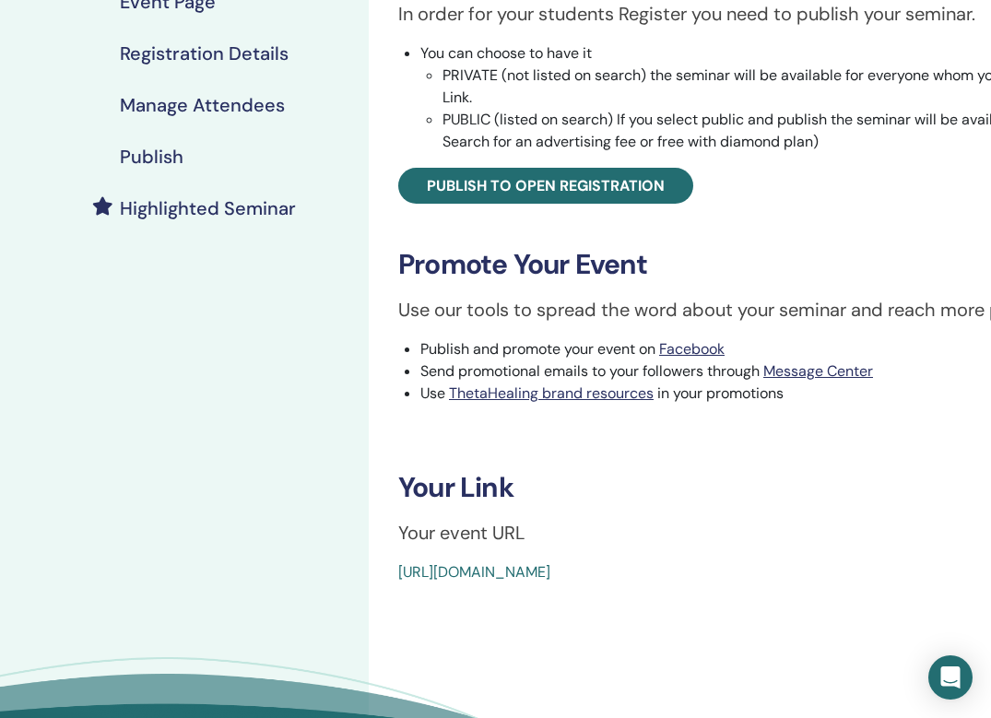
drag, startPoint x: 833, startPoint y: 573, endPoint x: 388, endPoint y: 580, distance: 445.1
click at [388, 580] on div "You and the Earth Event Type In-Person Event Status Active Published Registrati…" at bounding box center [737, 170] width 715 height 827
copy link "https://www.thetahealing.com/seminar-378666-details.html"
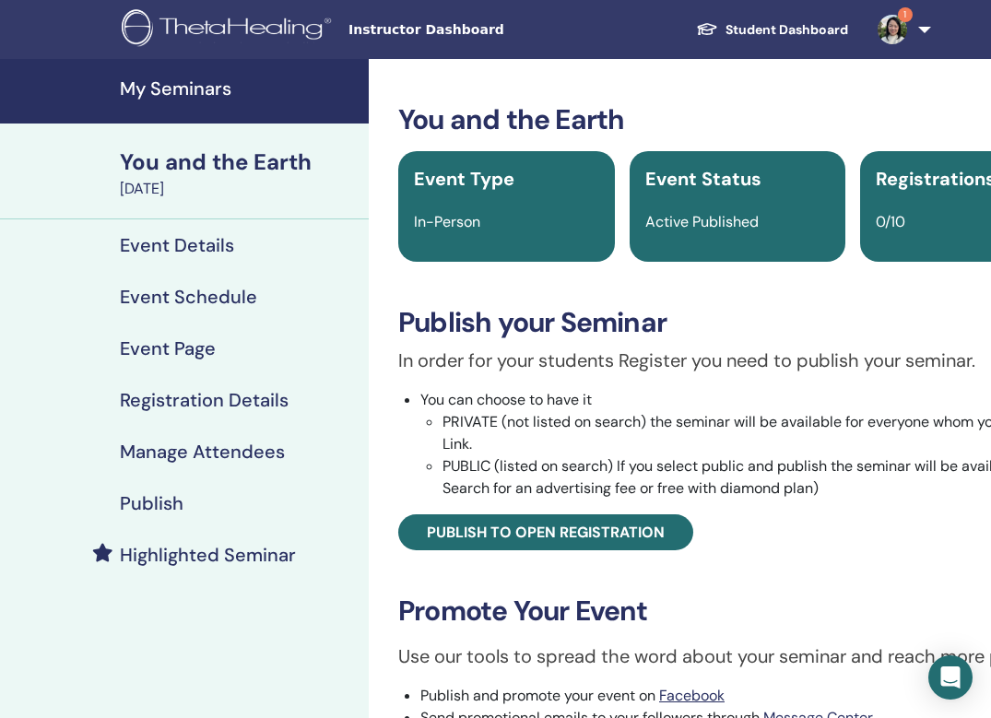
scroll to position [0, 0]
click at [163, 507] on h4 "Publish" at bounding box center [152, 503] width 64 height 22
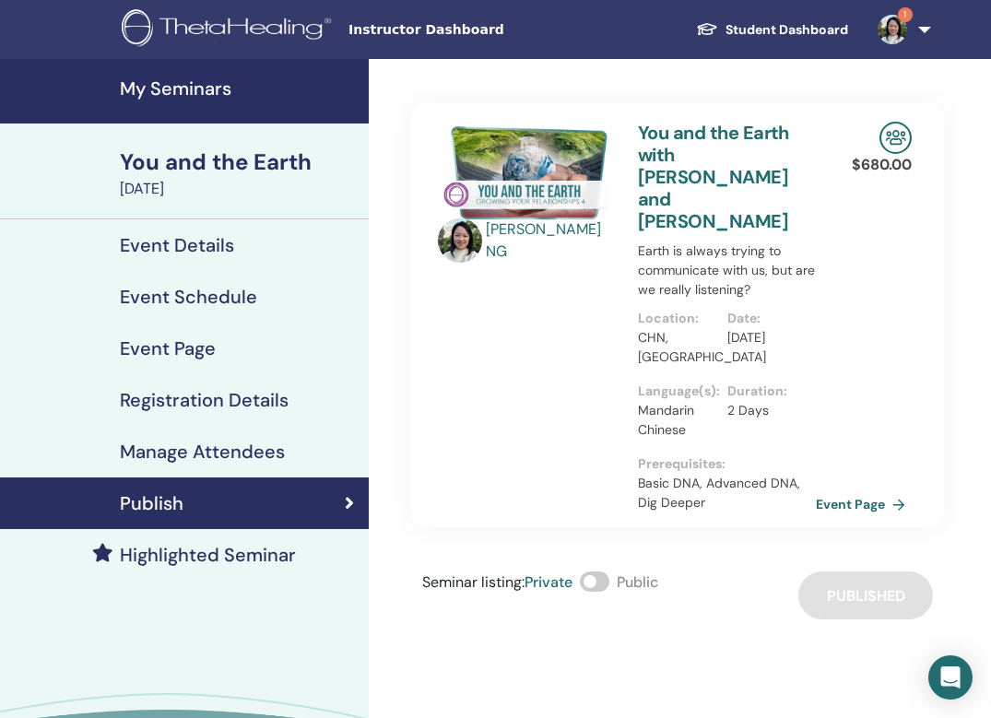
click at [522, 154] on img at bounding box center [527, 173] width 178 height 102
click at [230, 452] on h4 "Manage Attendees" at bounding box center [202, 451] width 165 height 22
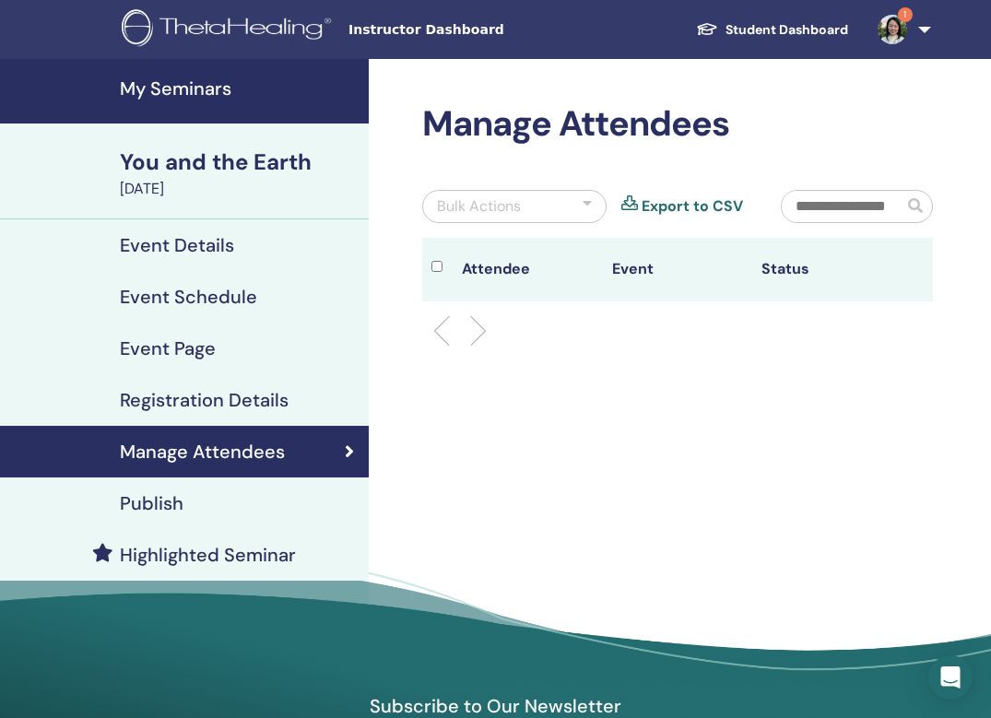
click at [215, 504] on div "Publish" at bounding box center [184, 503] width 339 height 22
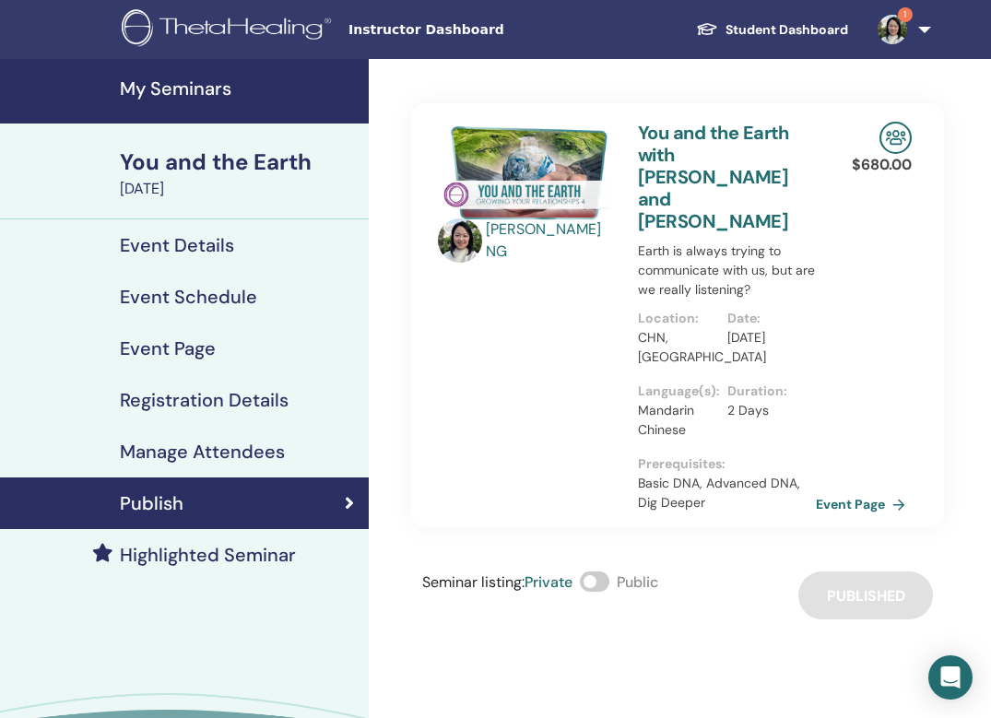
click at [179, 252] on h4 "Event Details" at bounding box center [177, 245] width 114 height 22
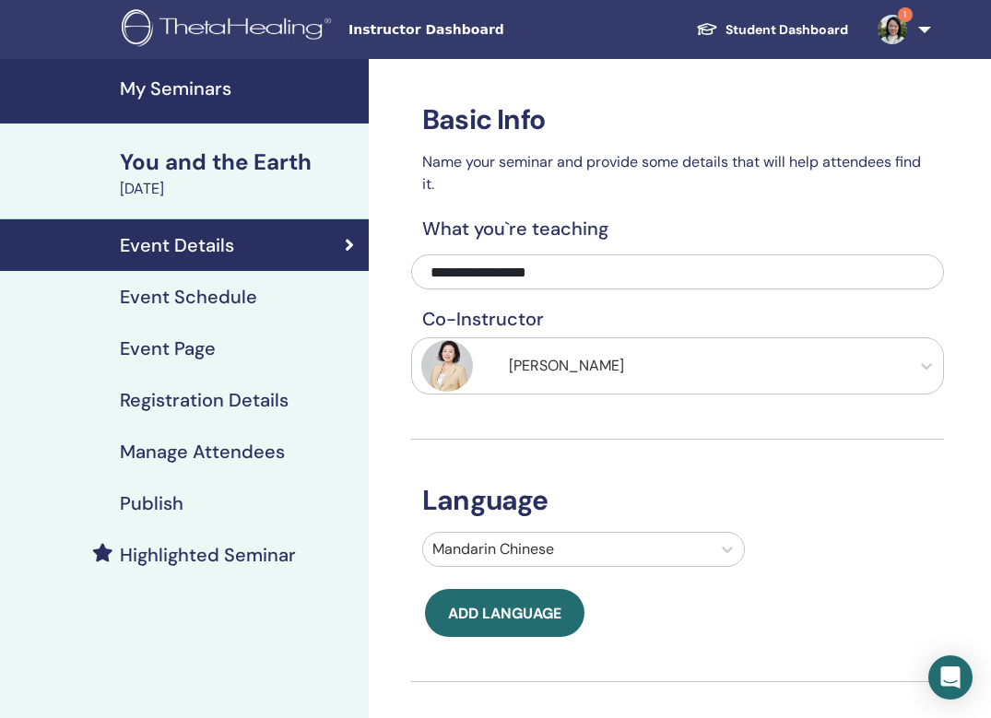
click at [145, 293] on h4 "Event Schedule" at bounding box center [188, 297] width 137 height 22
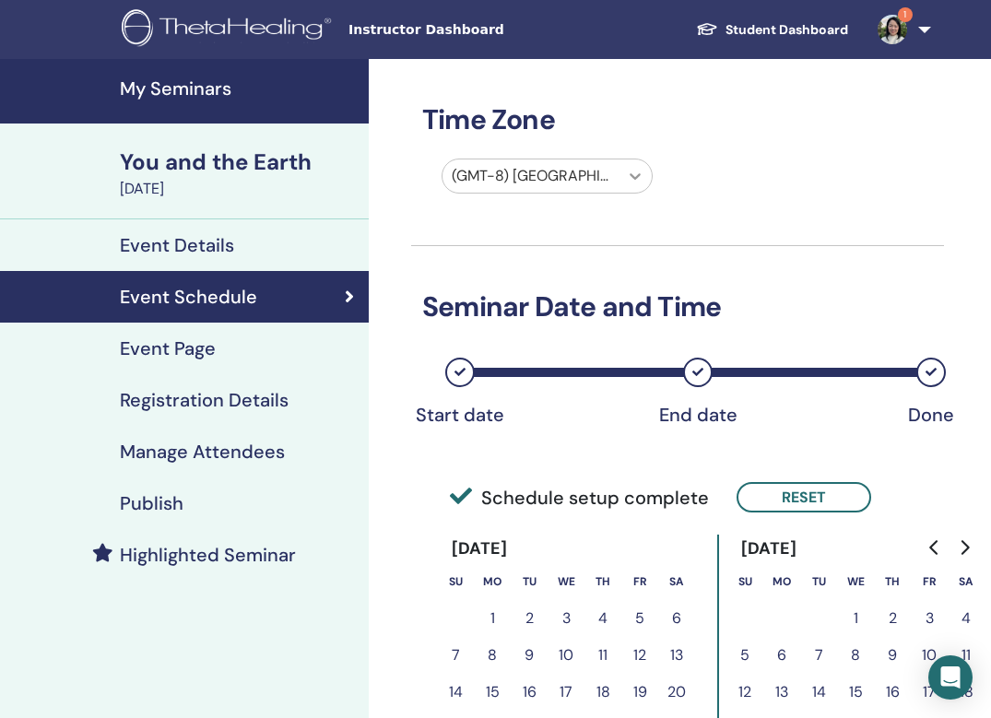
click at [631, 179] on icon at bounding box center [635, 176] width 18 height 18
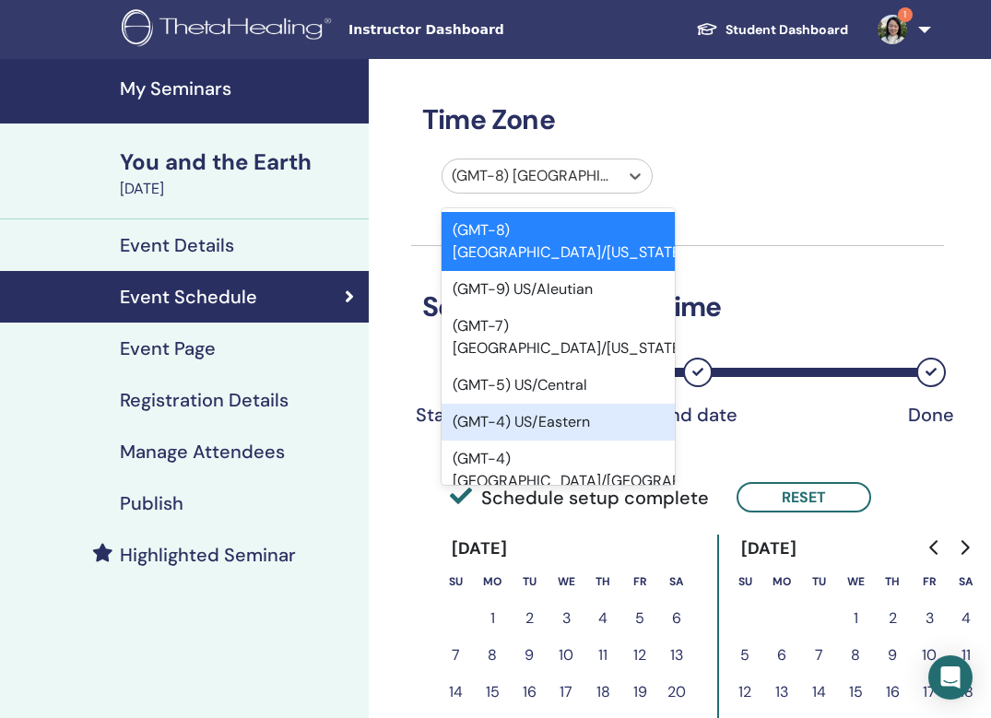
click at [881, 279] on div "Time Zone option (GMT-4) US/Eastern focused, 5 of 595. 595 results available. U…" at bounding box center [677, 569] width 533 height 1021
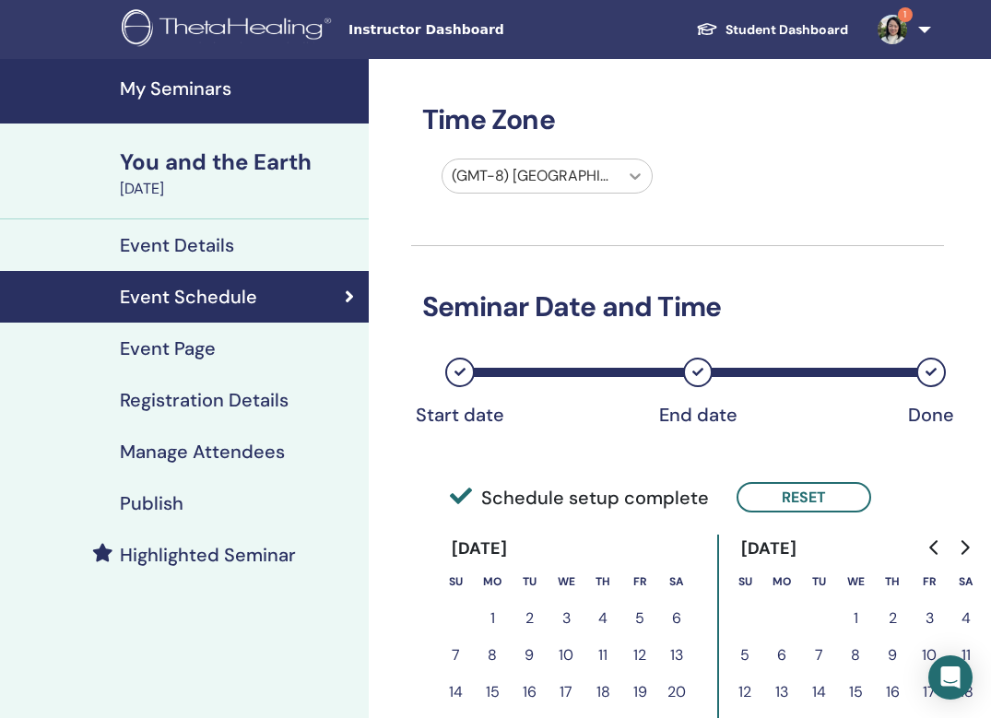
click at [628, 173] on icon at bounding box center [635, 176] width 18 height 18
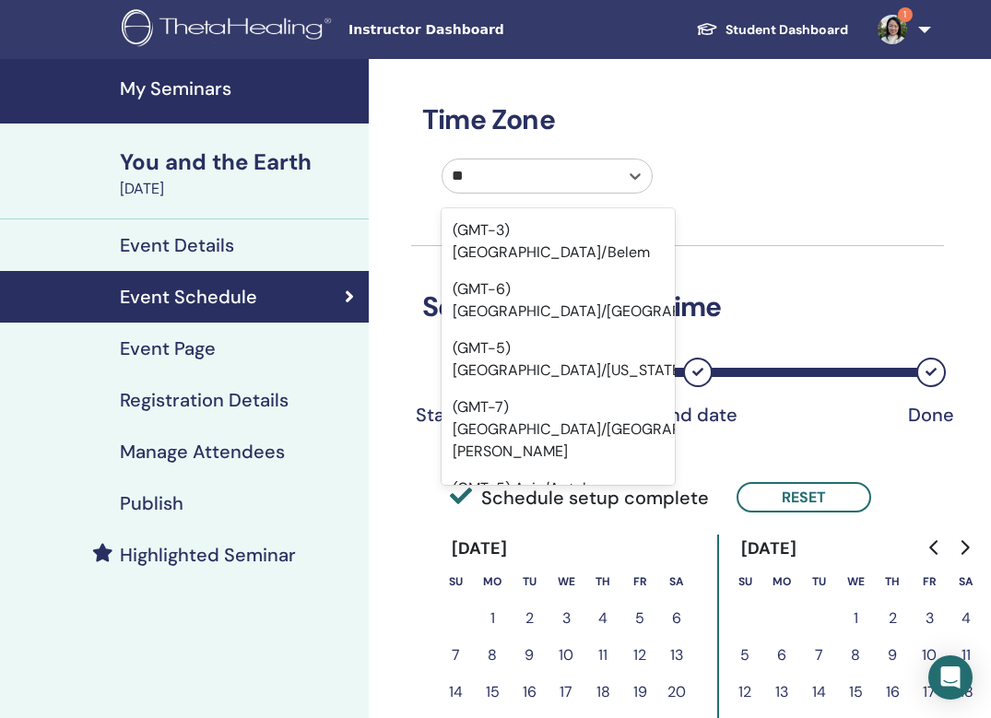
type input "*"
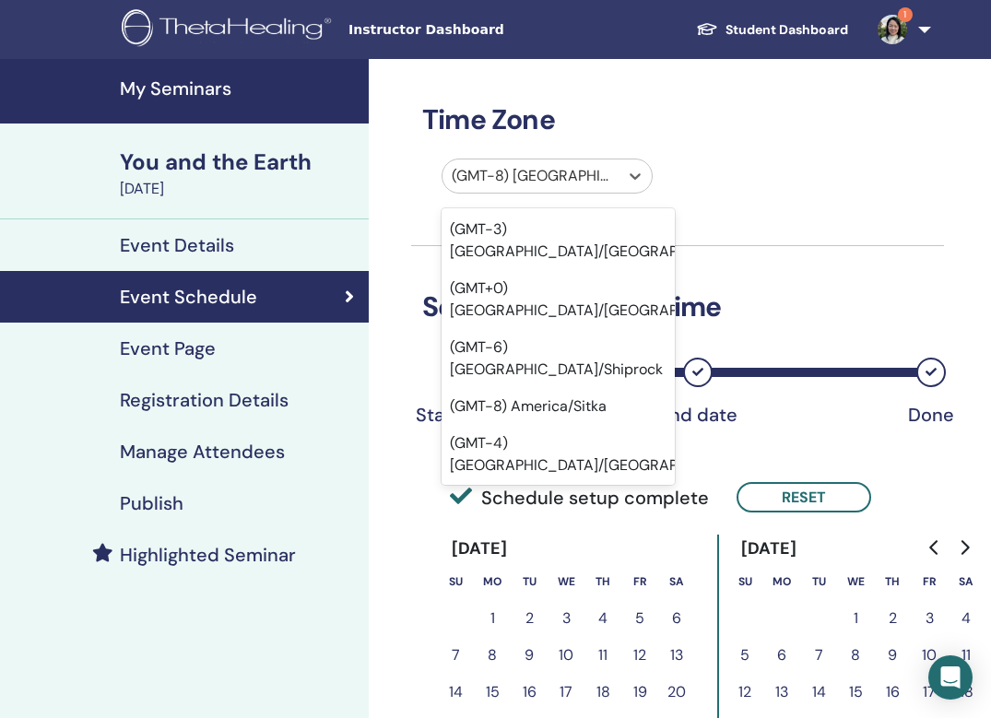
scroll to position [13236, 3]
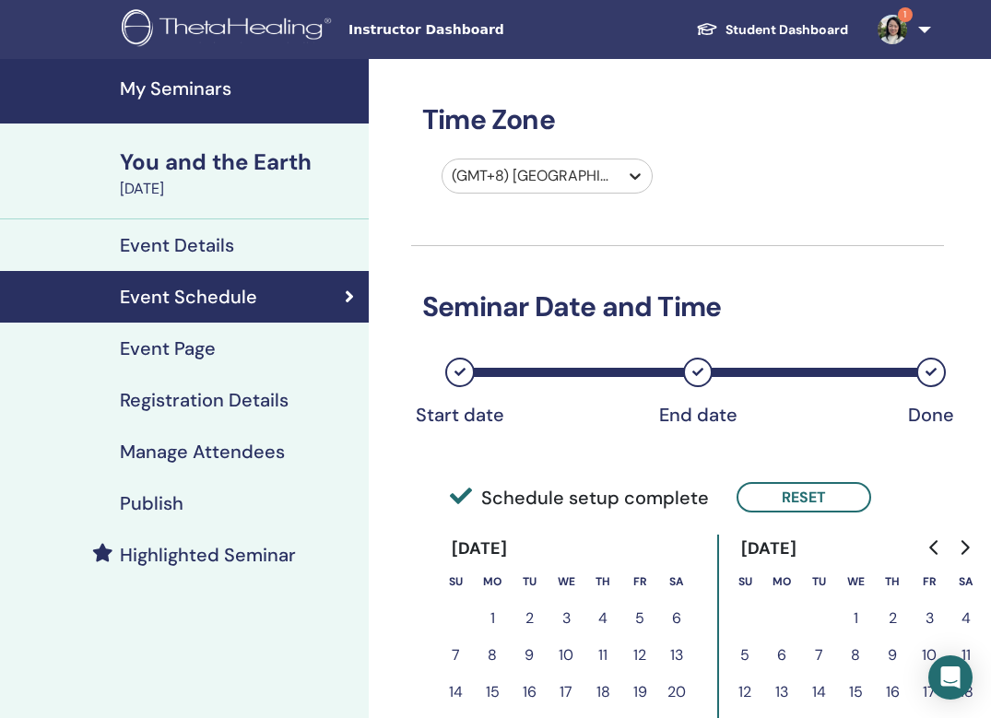
click at [635, 176] on icon at bounding box center [635, 176] width 18 height 18
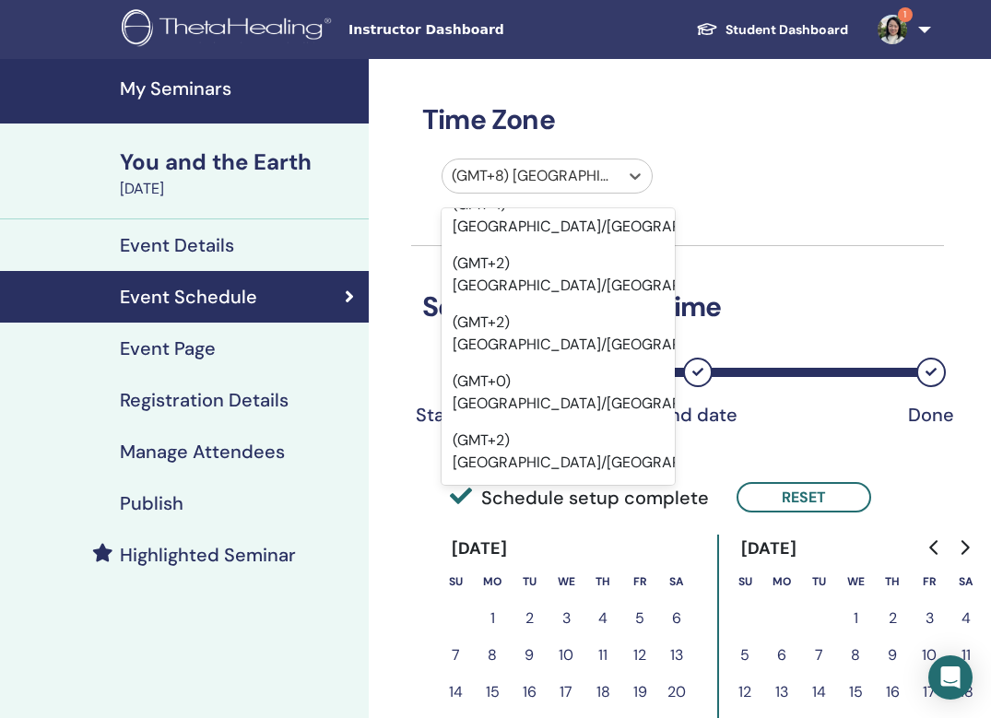
scroll to position [2884, 0]
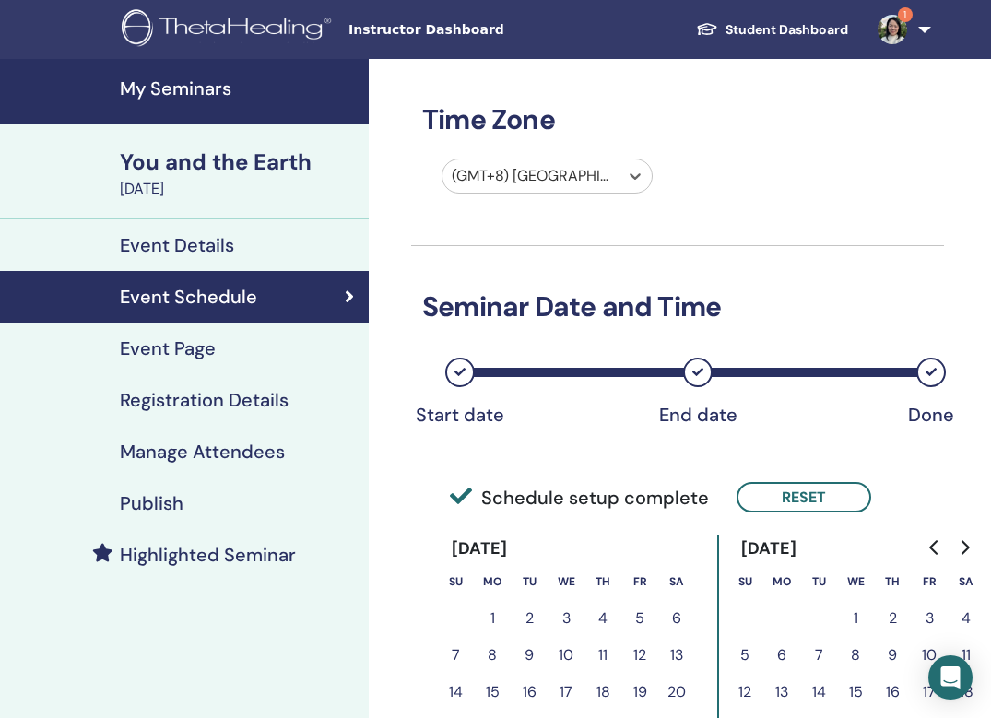
click at [600, 173] on div at bounding box center [531, 176] width 158 height 26
click at [599, 173] on div at bounding box center [531, 176] width 158 height 26
click at [593, 175] on div "(GMT+8) Asia/Macao" at bounding box center [531, 176] width 158 height 22
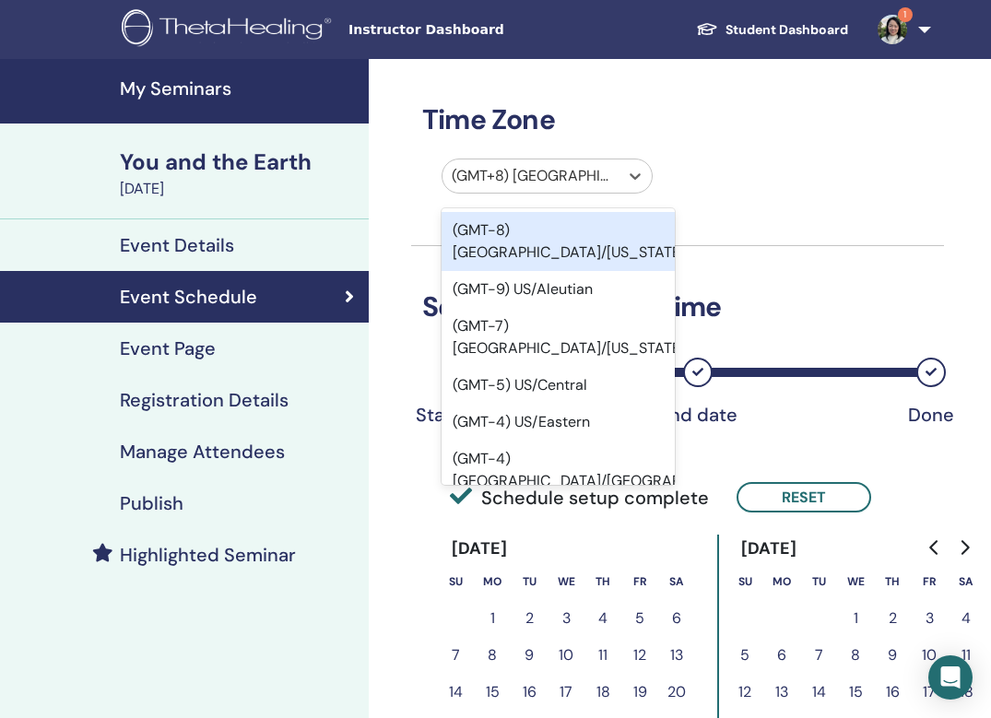
click at [593, 175] on div "(GMT+8) Asia/Macao" at bounding box center [531, 176] width 158 height 22
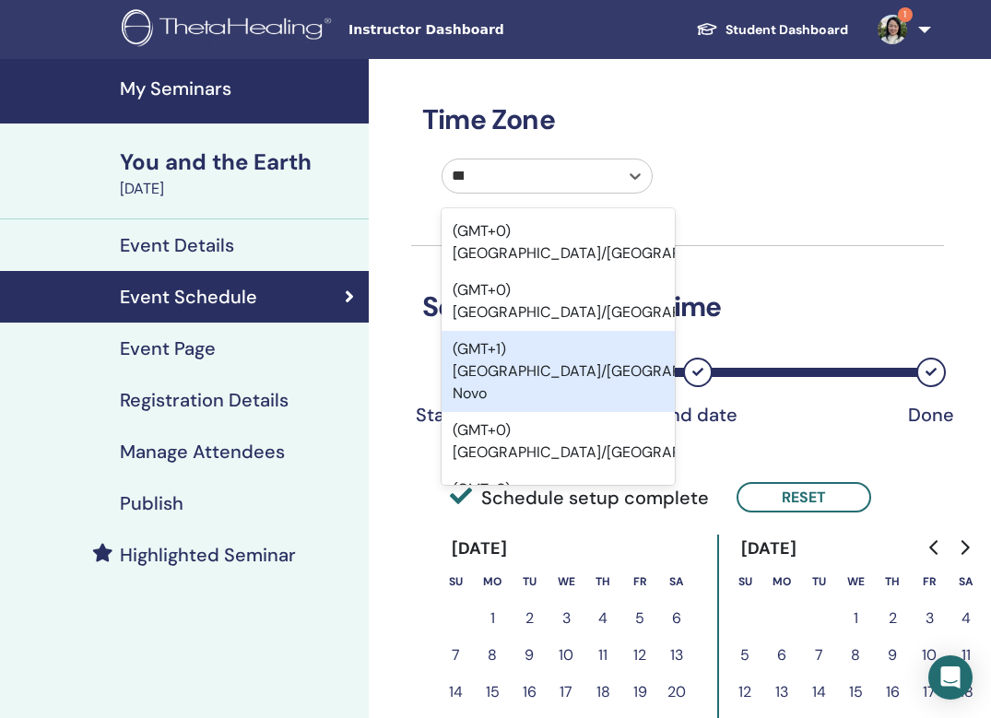
scroll to position [3380, 0]
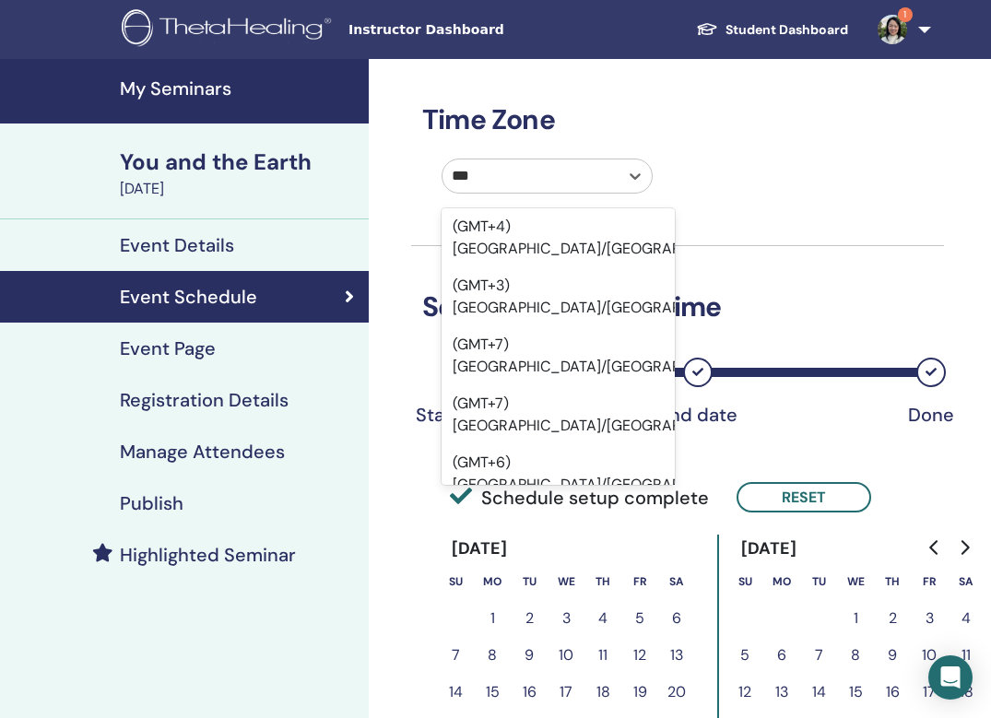
type input "****"
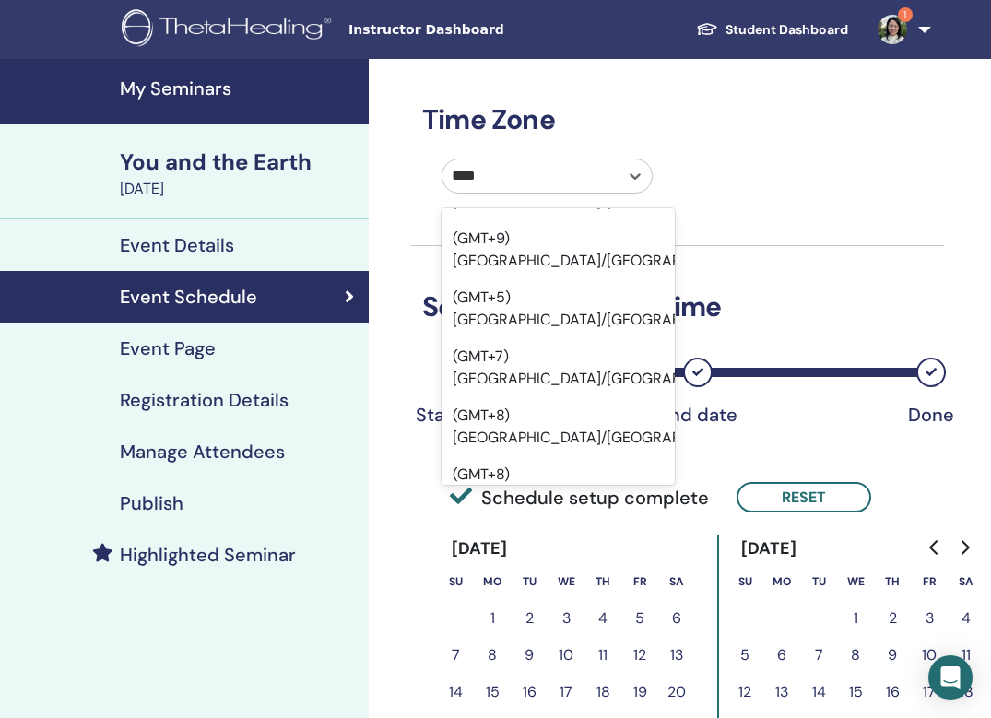
scroll to position [2721, 0]
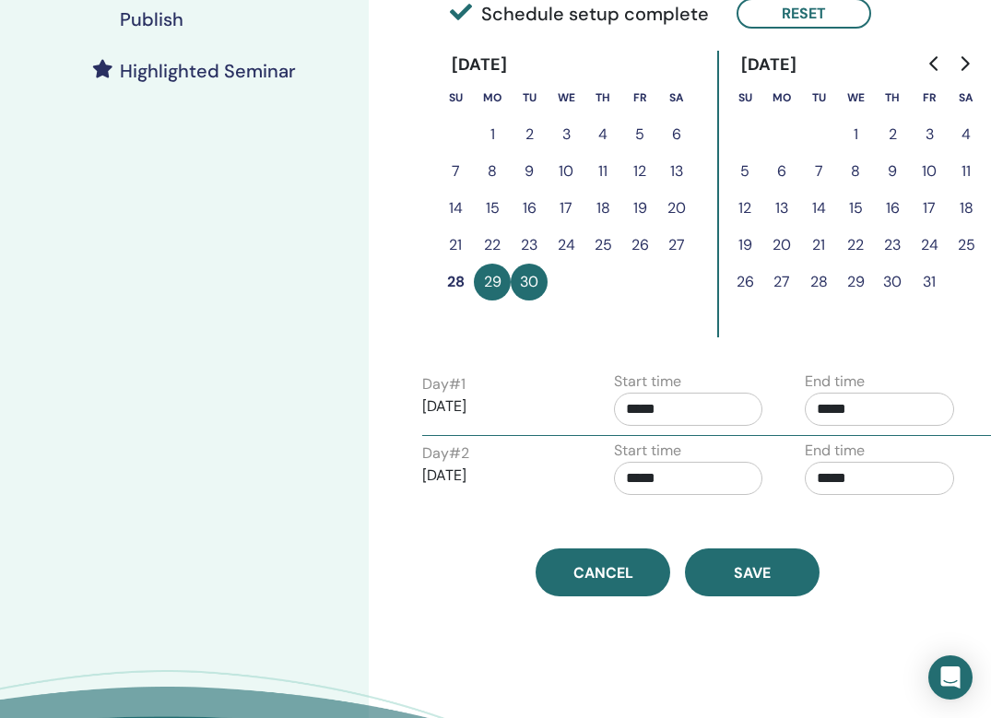
scroll to position [498, 0]
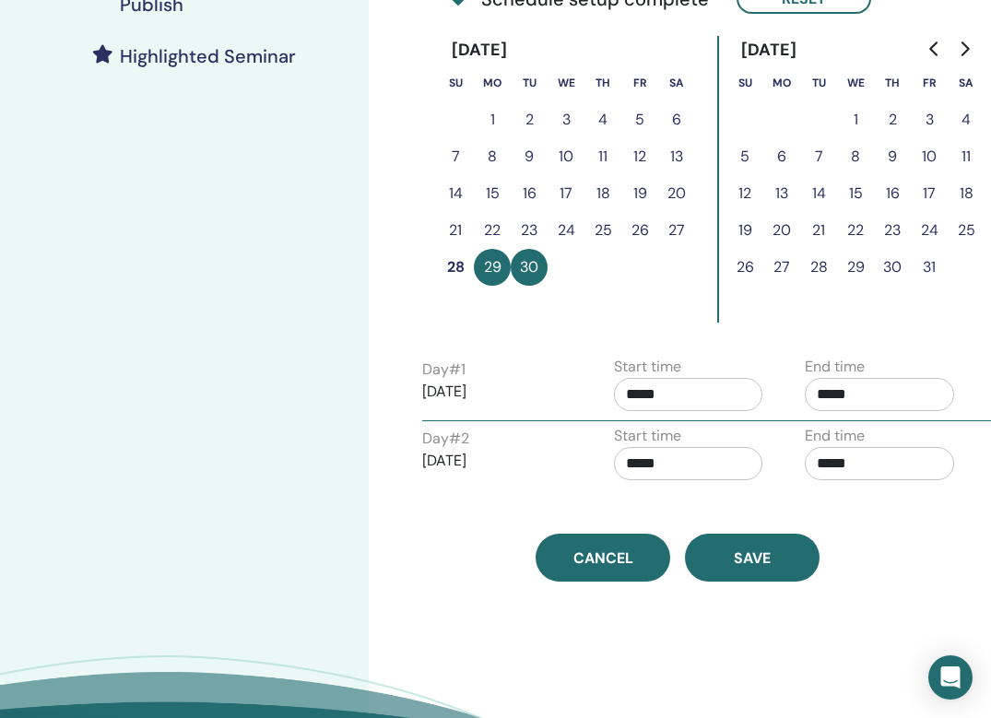
click at [532, 498] on div "Time Zone option (GMT+8) Asia/Shanghai, selected. Select is focused ,type to re…" at bounding box center [677, 70] width 533 height 1021
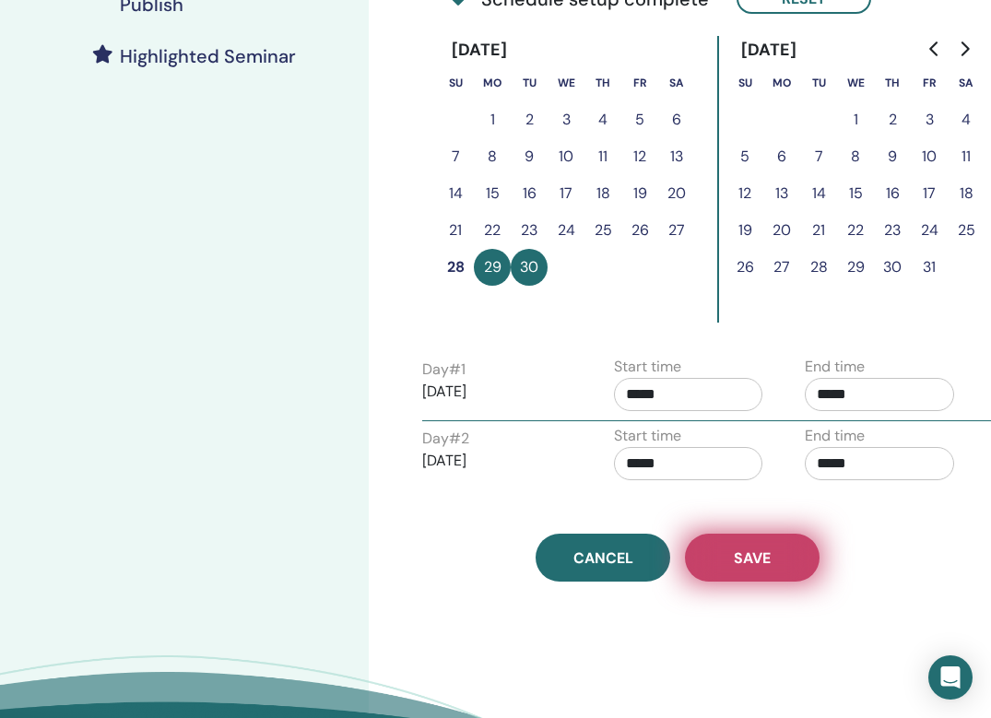
click at [730, 553] on button "Save" at bounding box center [752, 558] width 135 height 48
